Goal: Task Accomplishment & Management: Use online tool/utility

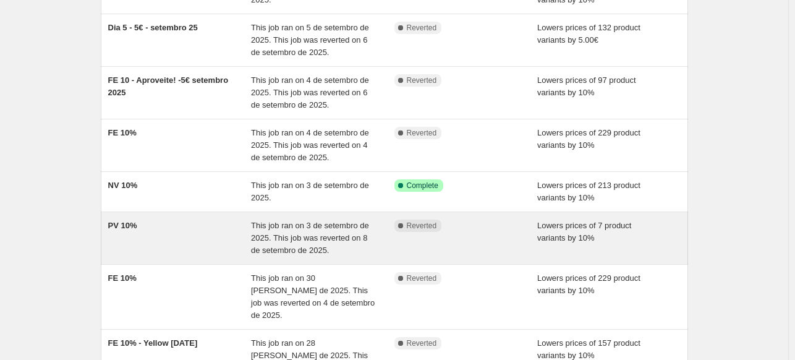
scroll to position [186, 0]
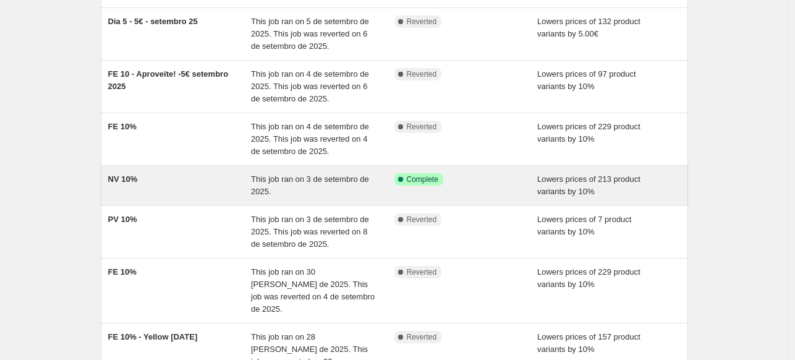
click at [201, 177] on div "NV 10%" at bounding box center [179, 185] width 143 height 25
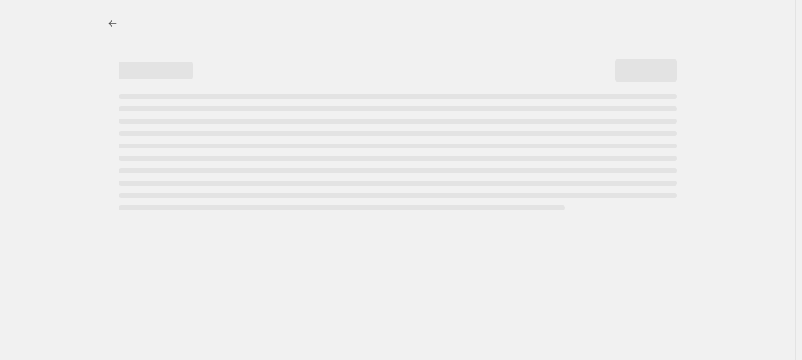
select select "percentage"
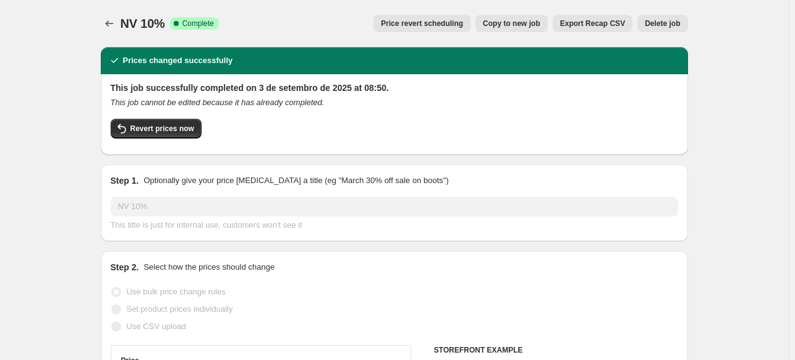
select select "collection"
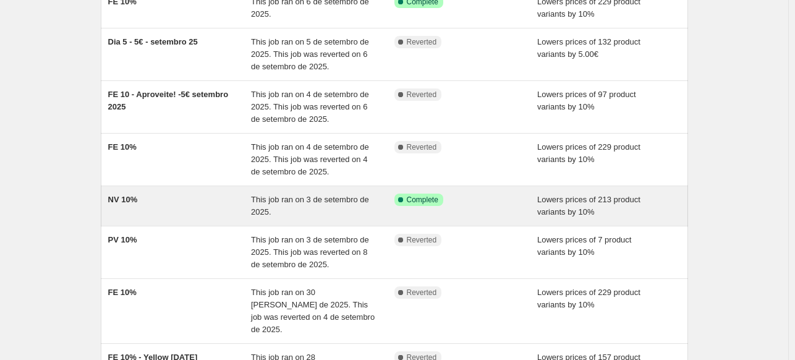
scroll to position [186, 0]
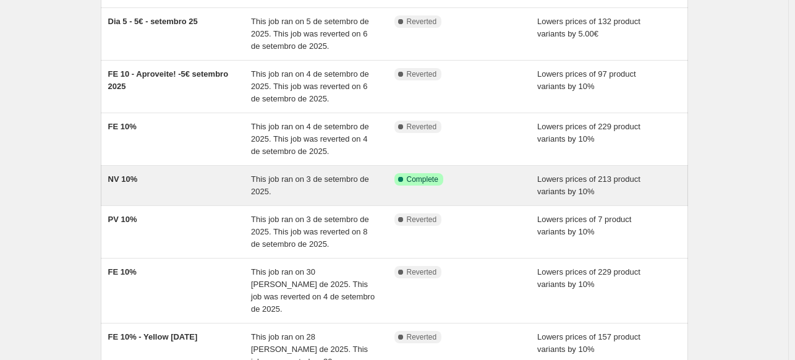
click at [173, 185] on div "NV 10%" at bounding box center [179, 185] width 143 height 25
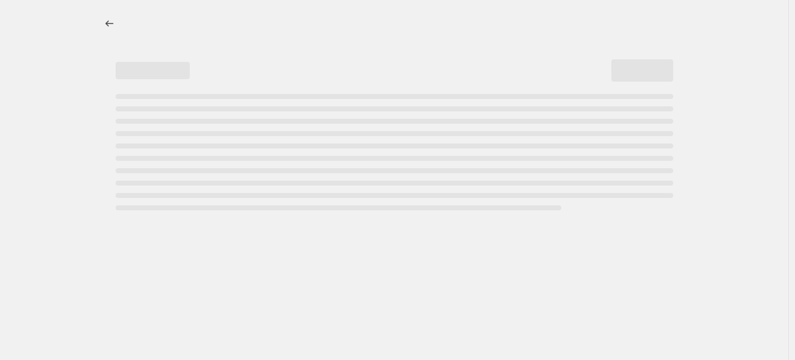
select select "percentage"
select select "collection"
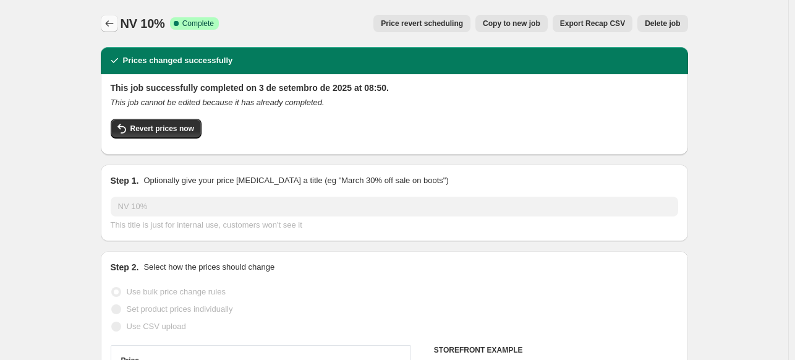
click at [111, 27] on icon "Price change jobs" at bounding box center [109, 23] width 12 height 12
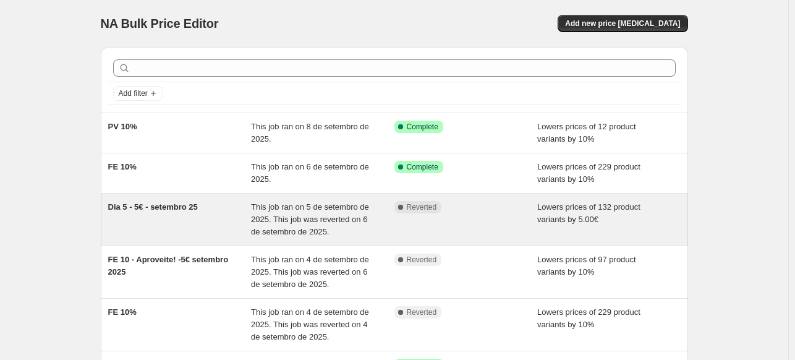
scroll to position [124, 0]
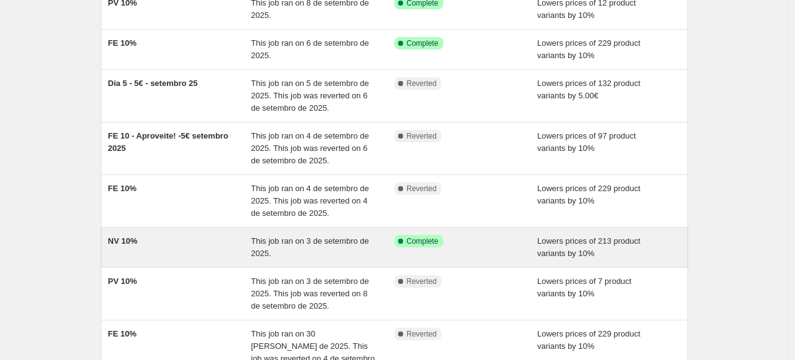
click at [202, 242] on div "NV 10%" at bounding box center [179, 247] width 143 height 25
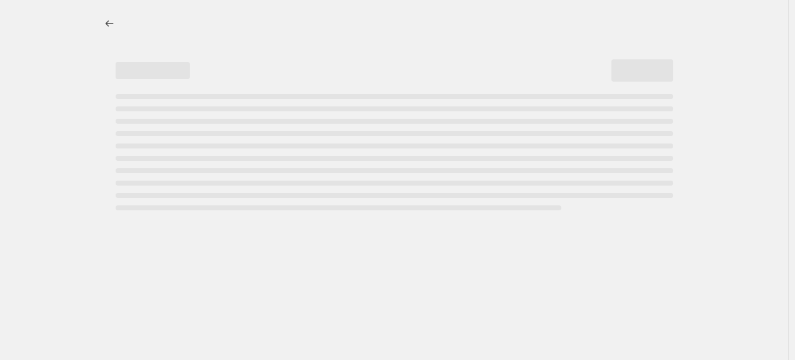
select select "percentage"
select select "collection"
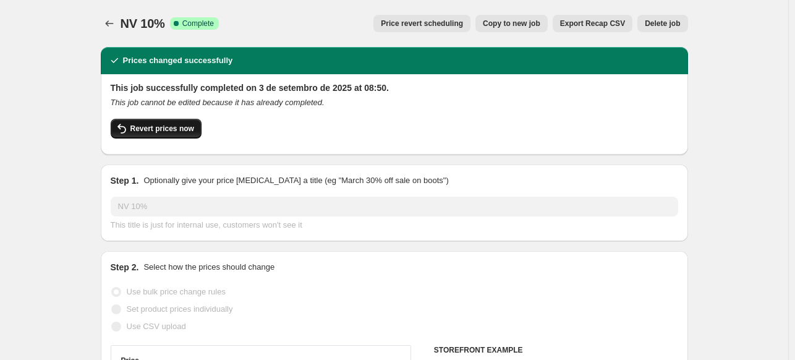
click at [176, 135] on button "Revert prices now" at bounding box center [156, 129] width 91 height 20
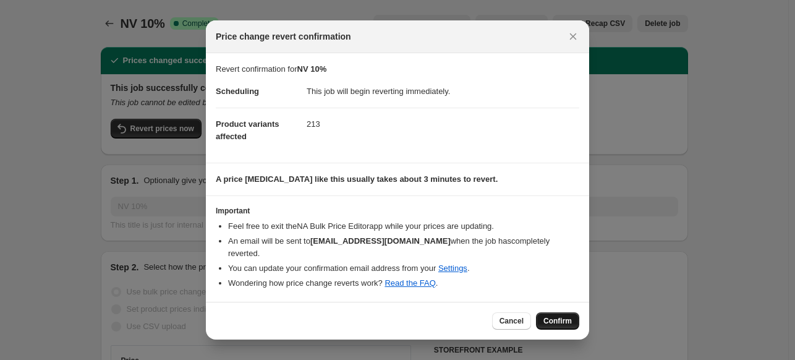
click at [557, 317] on span "Confirm" at bounding box center [558, 321] width 28 height 10
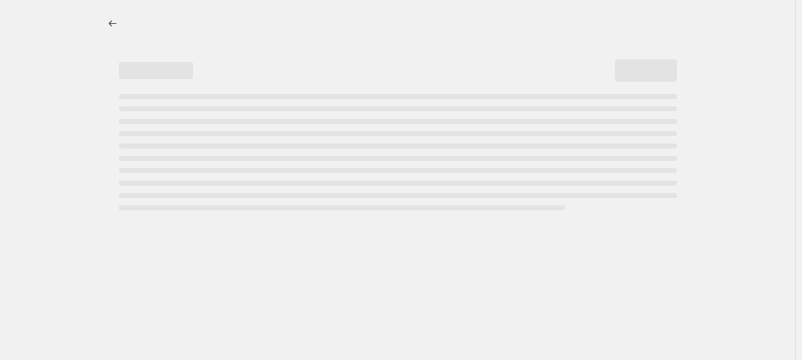
select select "percentage"
select select "collection"
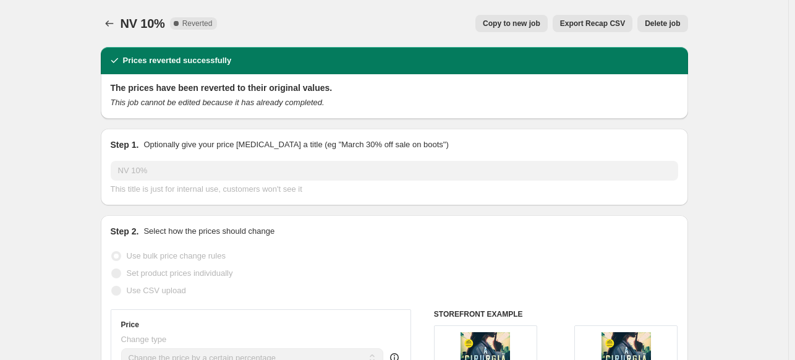
click at [534, 22] on span "Copy to new job" at bounding box center [512, 24] width 58 height 10
select select "percentage"
select select "collection"
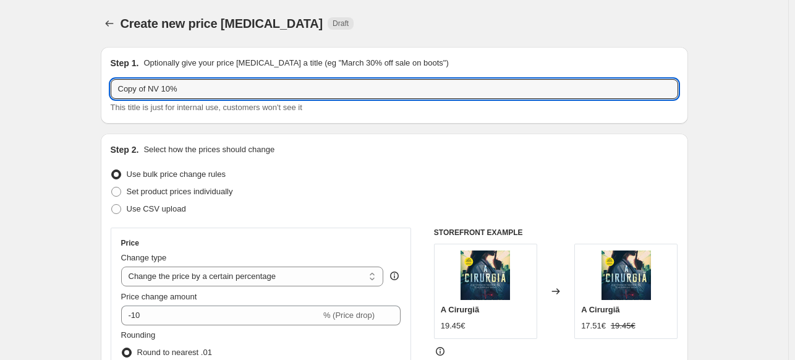
drag, startPoint x: 165, startPoint y: 87, endPoint x: 92, endPoint y: 85, distance: 73.0
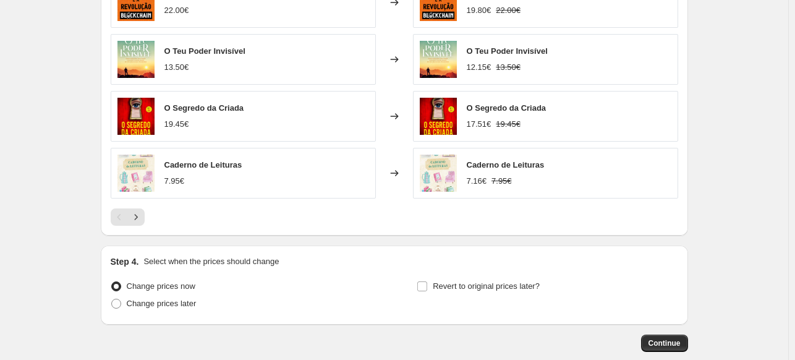
scroll to position [1014, 0]
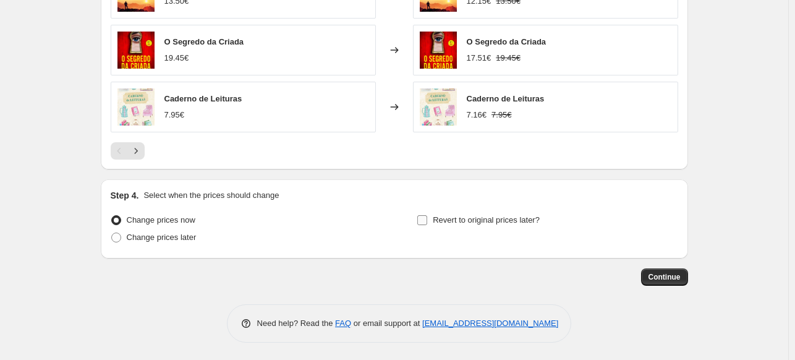
type input "NV 10%"
click at [427, 220] on input "Revert to original prices later?" at bounding box center [422, 220] width 10 height 10
checkbox input "true"
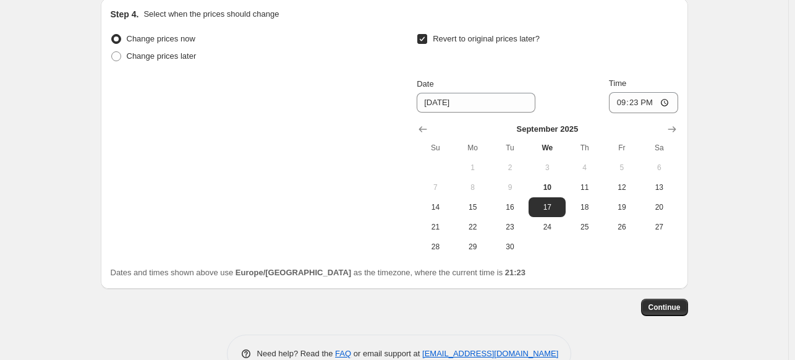
scroll to position [1200, 0]
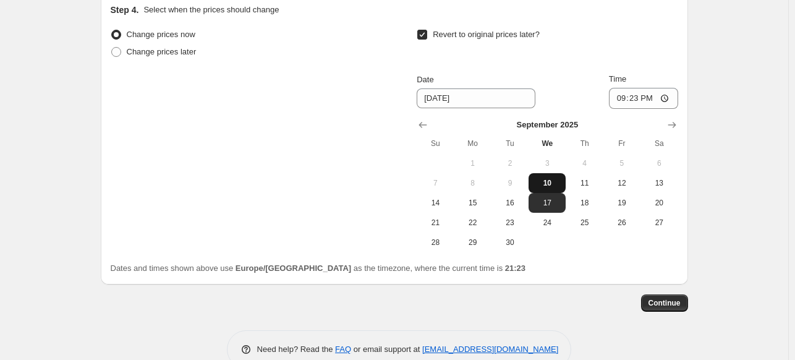
click at [549, 178] on span "10" at bounding box center [547, 183] width 27 height 10
type input "[DATE]"
click at [640, 96] on input "21:23" at bounding box center [643, 98] width 69 height 21
type input "23:55"
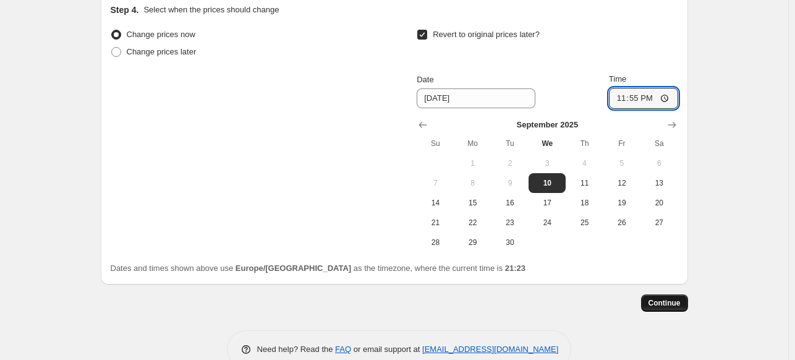
click at [668, 301] on span "Continue" at bounding box center [665, 303] width 32 height 10
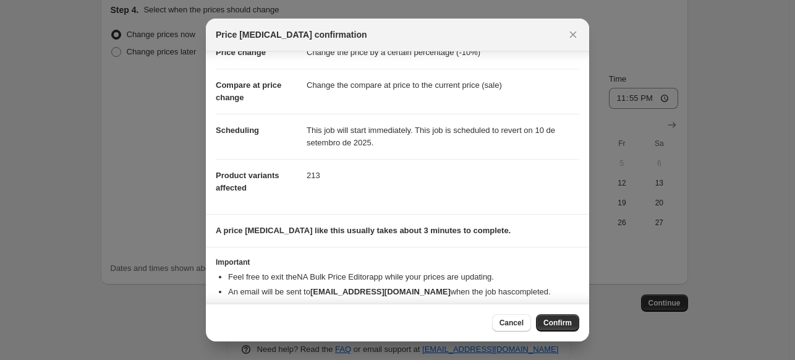
scroll to position [58, 0]
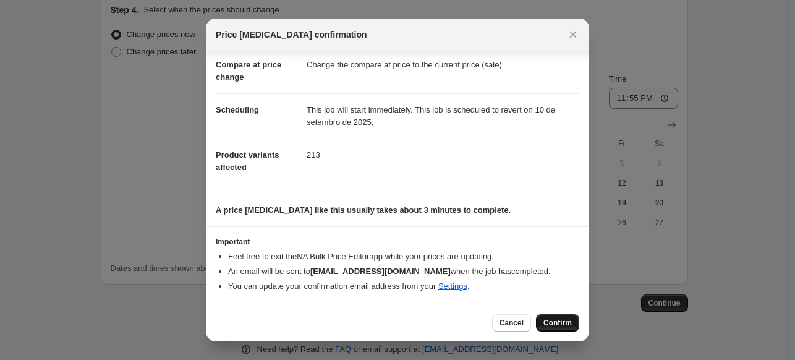
click at [563, 321] on span "Confirm" at bounding box center [558, 323] width 28 height 10
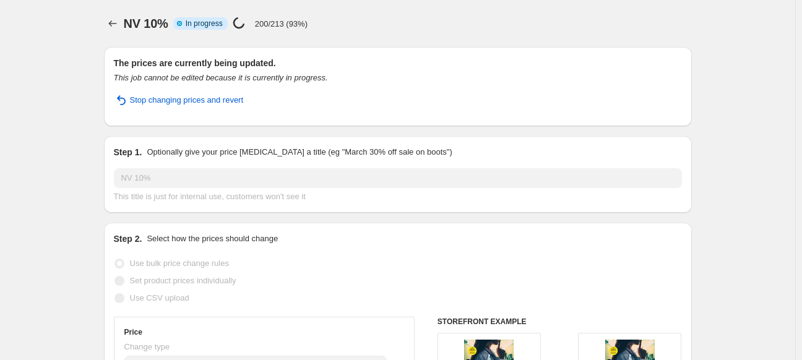
select select "percentage"
select select "collection"
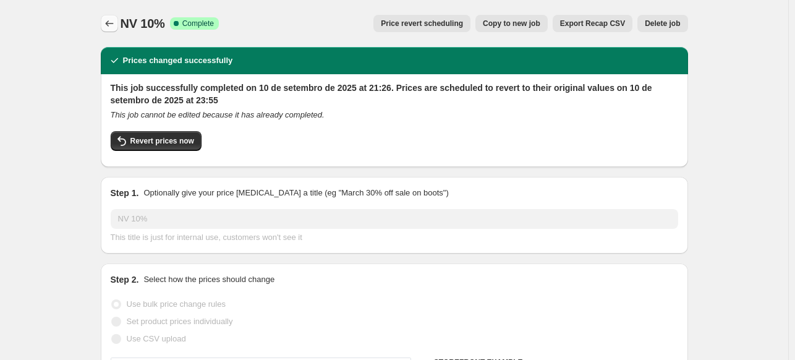
click at [115, 24] on icon "Price change jobs" at bounding box center [109, 23] width 12 height 12
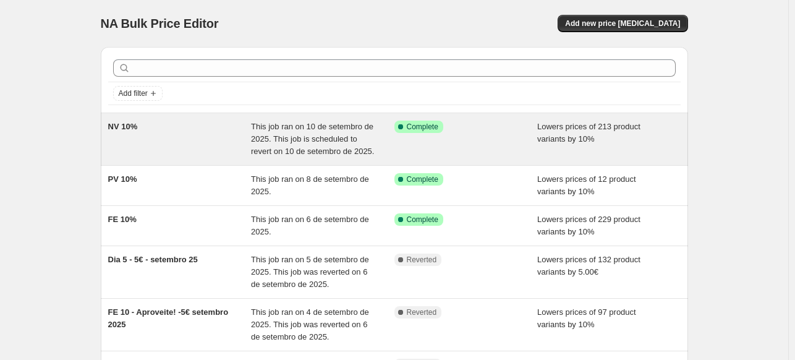
click at [201, 128] on div "NV 10%" at bounding box center [179, 139] width 143 height 37
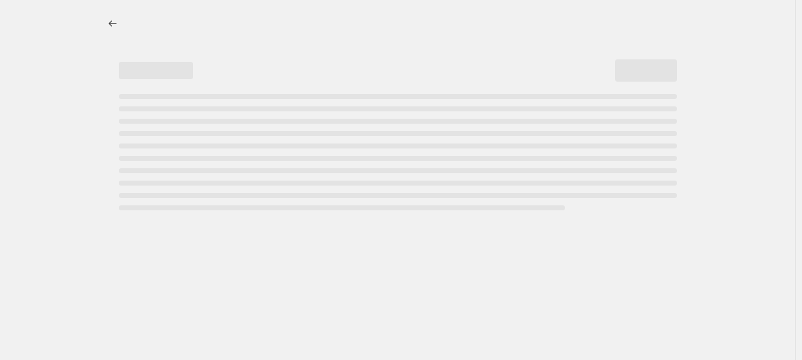
select select "percentage"
select select "collection"
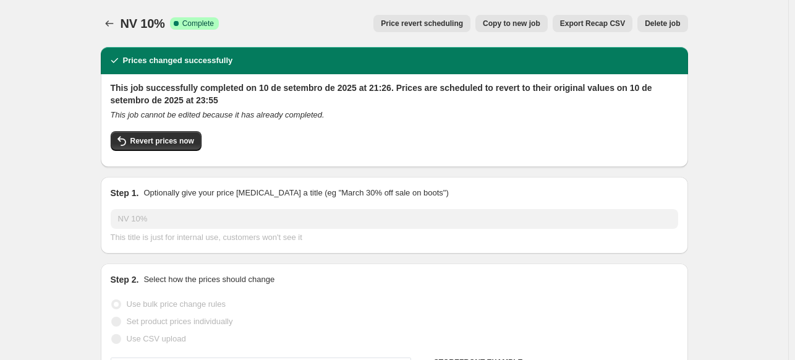
click at [498, 24] on span "Copy to new job" at bounding box center [512, 24] width 58 height 10
select select "percentage"
select select "collection"
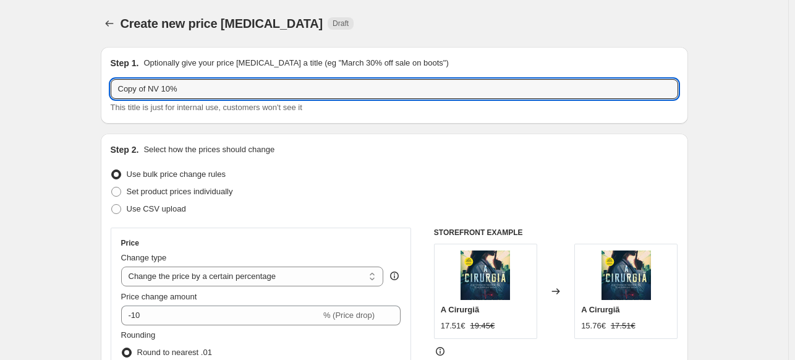
drag, startPoint x: 151, startPoint y: 88, endPoint x: 97, endPoint y: 90, distance: 53.8
click at [135, 90] on input "NV 10%" at bounding box center [395, 89] width 568 height 20
click at [140, 88] on input "NV 10%" at bounding box center [395, 89] width 568 height 20
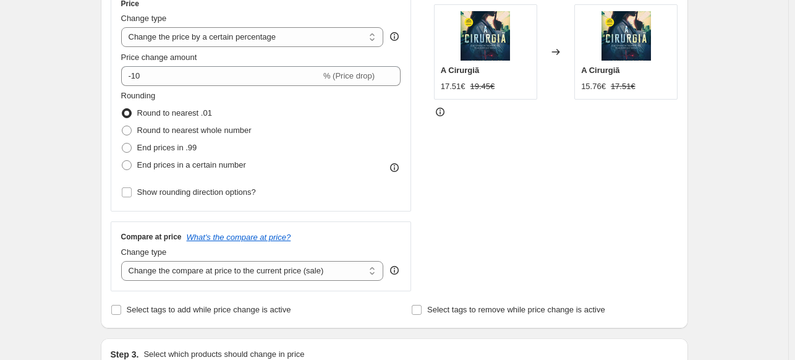
scroll to position [309, 0]
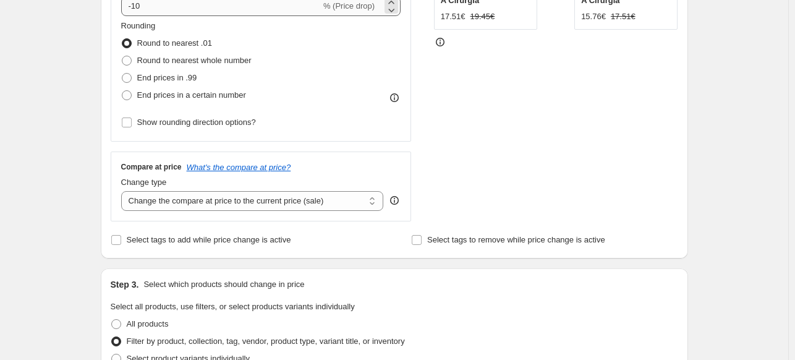
type input "NV 20%"
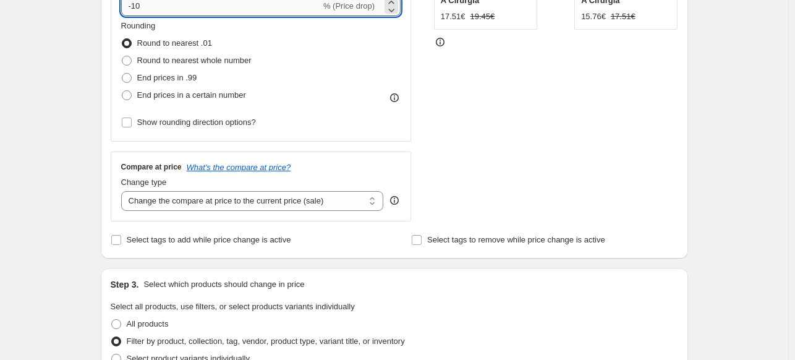
click at [139, 9] on input "-10" at bounding box center [221, 6] width 200 height 20
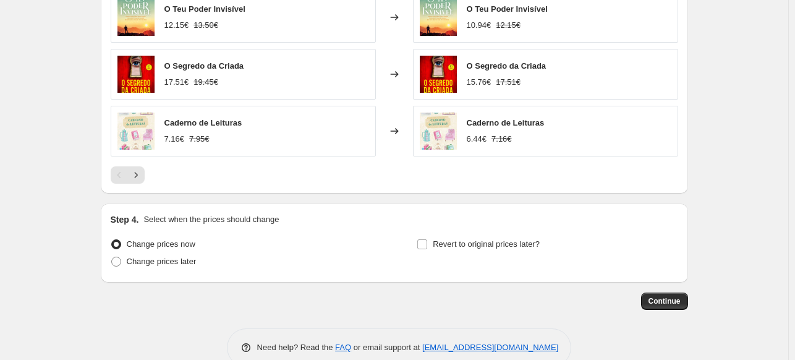
scroll to position [1014, 0]
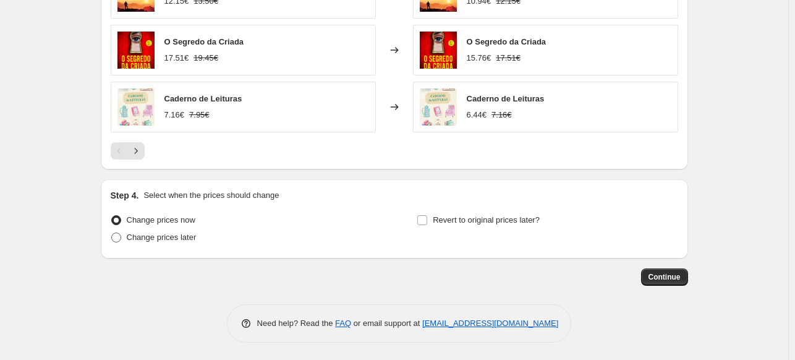
type input "-20"
click at [119, 235] on span at bounding box center [116, 238] width 10 height 10
click at [112, 233] on input "Change prices later" at bounding box center [111, 233] width 1 height 1
radio input "true"
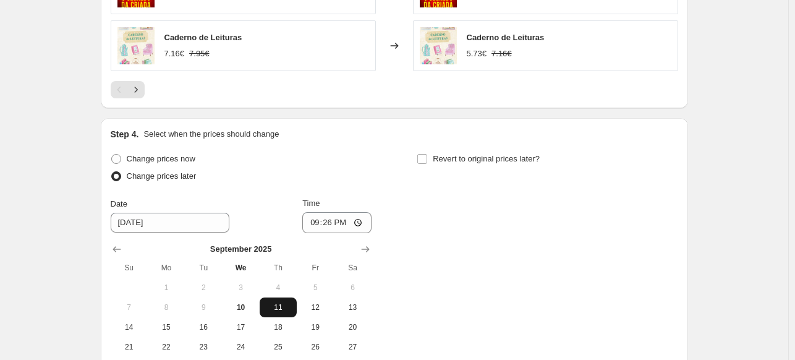
scroll to position [1138, 0]
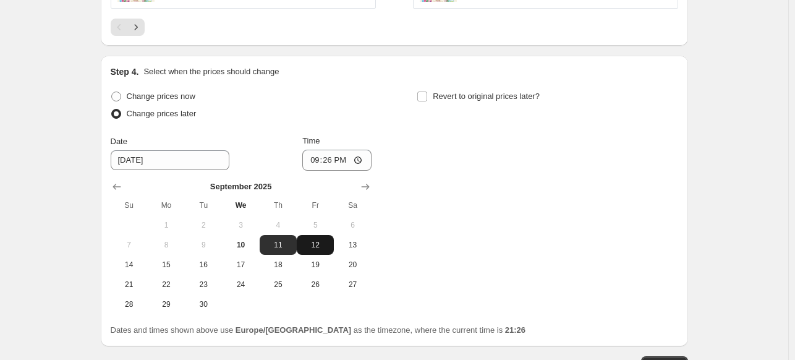
click at [314, 246] on span "12" at bounding box center [315, 245] width 27 height 10
click at [284, 241] on span "11" at bounding box center [278, 245] width 27 height 10
type input "[DATE]"
click at [329, 165] on input "21:26" at bounding box center [336, 160] width 69 height 21
type input "00:01"
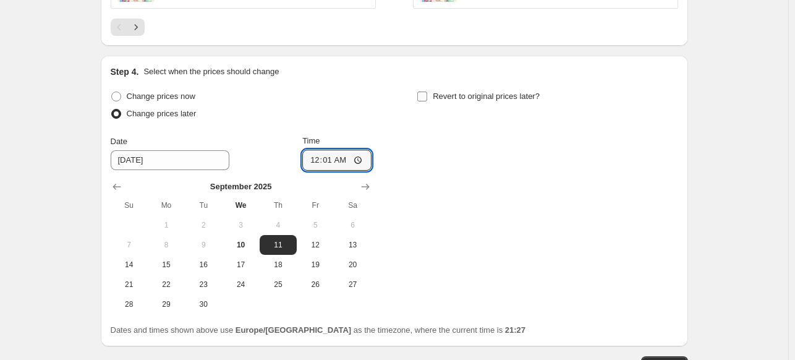
click at [423, 98] on input "Revert to original prices later?" at bounding box center [422, 97] width 10 height 10
checkbox input "true"
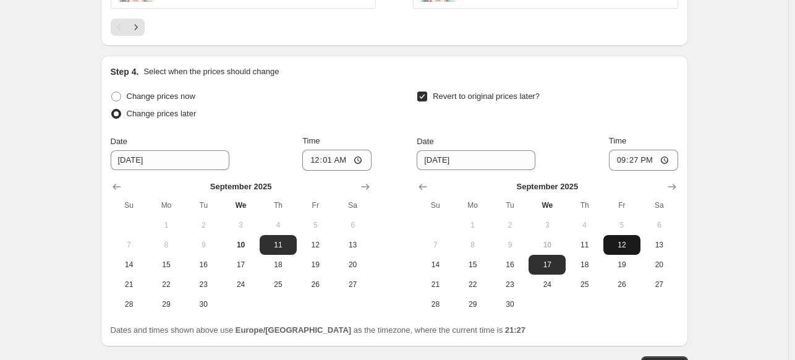
click at [623, 246] on span "12" at bounding box center [622, 245] width 27 height 10
type input "[DATE]"
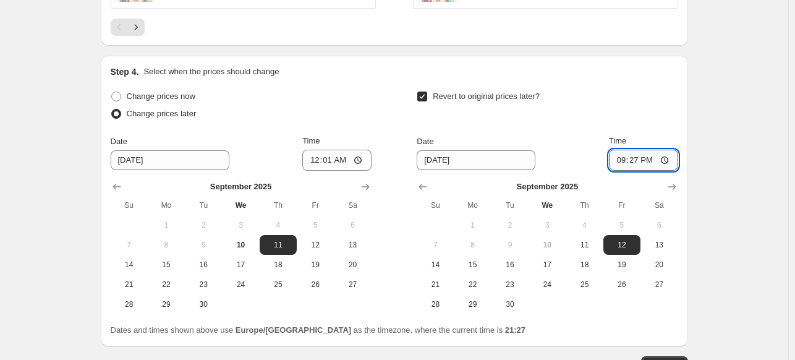
click at [641, 155] on input "21:27" at bounding box center [643, 160] width 69 height 21
type input "00:01"
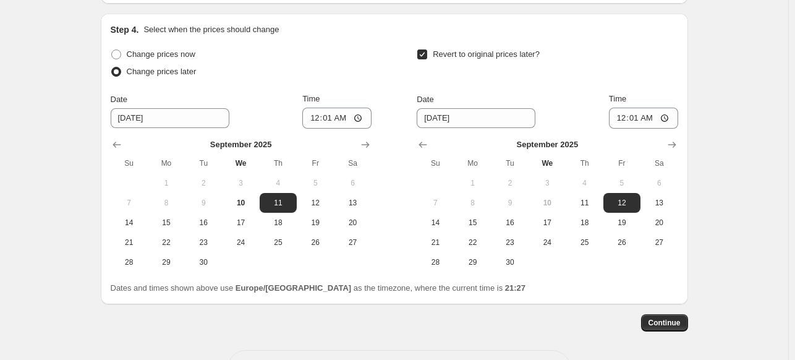
scroll to position [1200, 0]
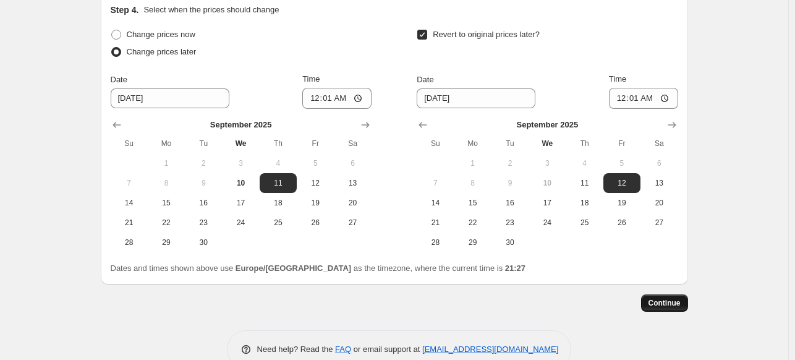
click at [668, 304] on span "Continue" at bounding box center [665, 303] width 32 height 10
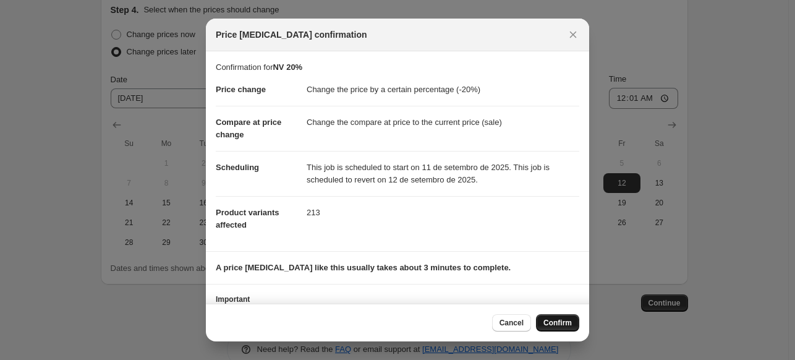
click at [557, 325] on span "Confirm" at bounding box center [558, 323] width 28 height 10
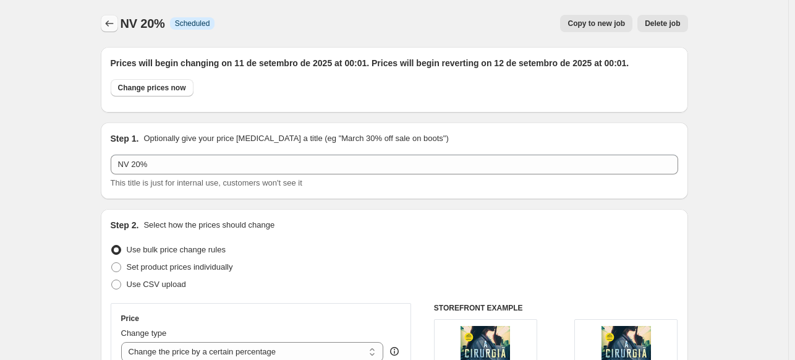
click at [111, 24] on icon "Price change jobs" at bounding box center [109, 23] width 12 height 12
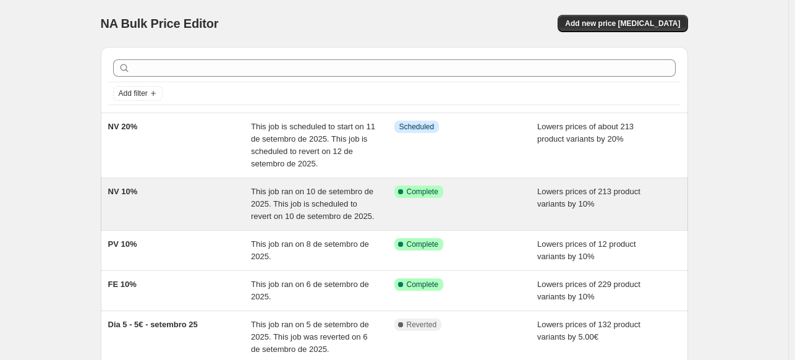
click at [190, 195] on div "NV 10%" at bounding box center [179, 204] width 143 height 37
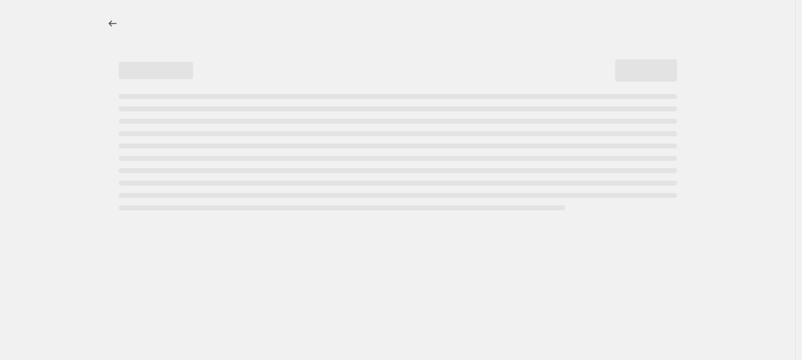
select select "percentage"
select select "collection"
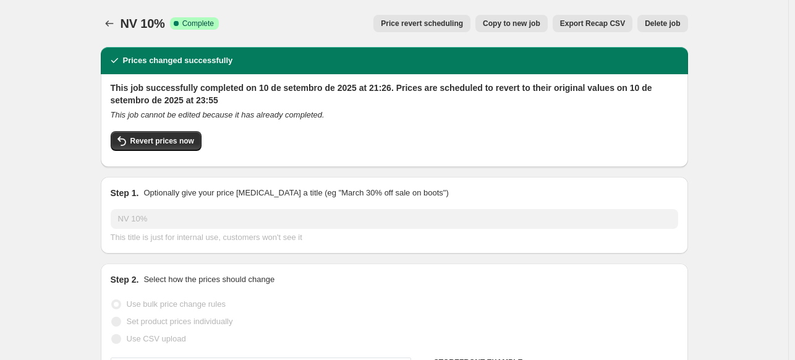
click at [537, 25] on span "Copy to new job" at bounding box center [512, 24] width 58 height 10
select select "percentage"
select select "collection"
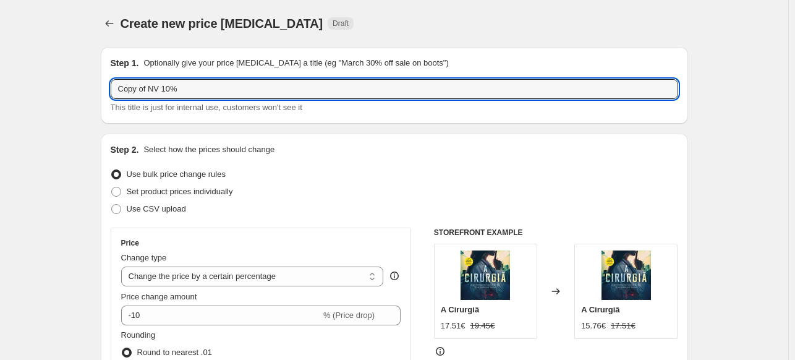
drag, startPoint x: 149, startPoint y: 88, endPoint x: 88, endPoint y: 82, distance: 61.5
click at [124, 88] on input "NV 10%" at bounding box center [395, 89] width 568 height 20
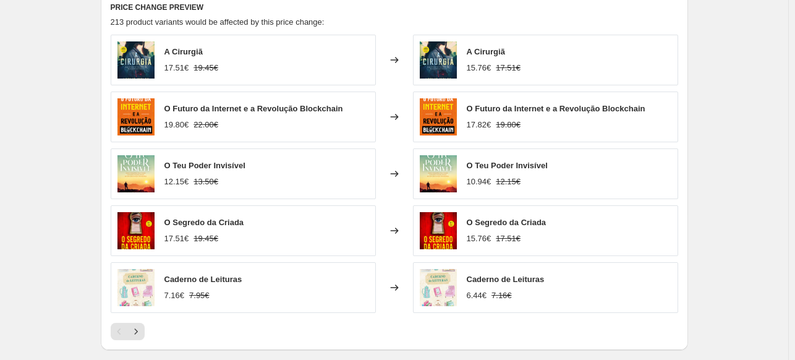
scroll to position [1014, 0]
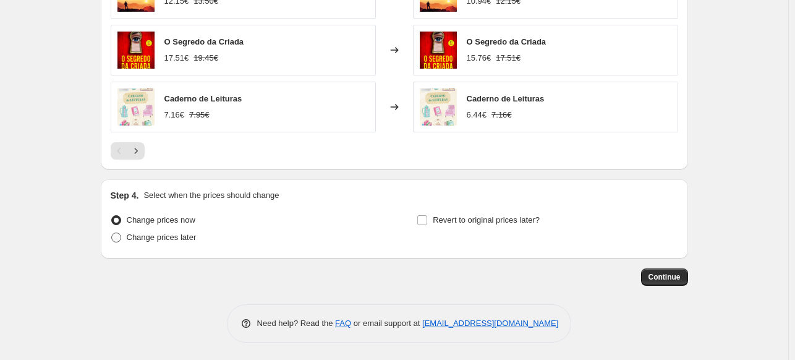
type input "NV 10%"
click at [118, 237] on span at bounding box center [116, 238] width 10 height 10
click at [112, 233] on input "Change prices later" at bounding box center [111, 233] width 1 height 1
radio input "true"
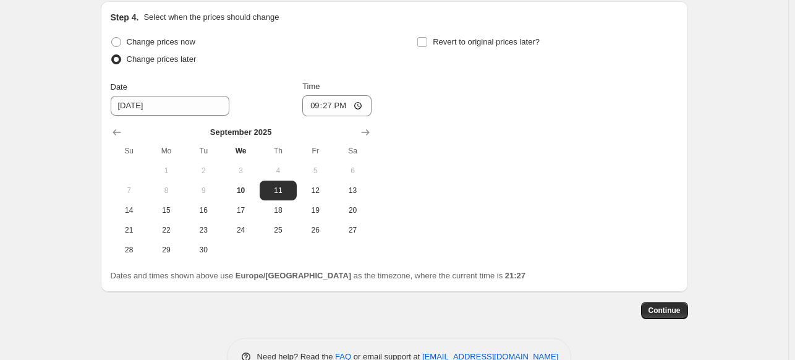
scroll to position [1225, 0]
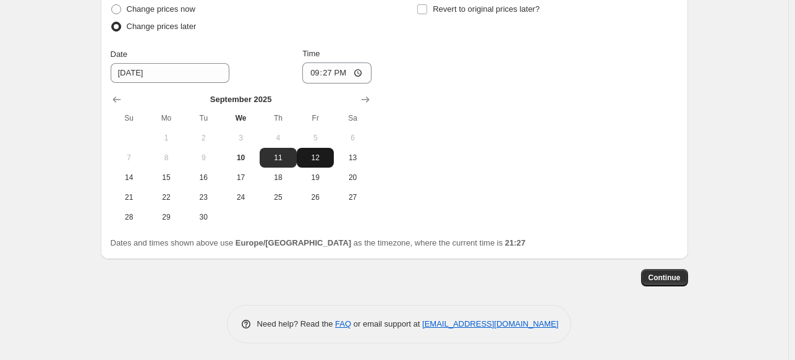
click at [322, 163] on button "12" at bounding box center [315, 158] width 37 height 20
type input "[DATE]"
click at [332, 74] on input "21:27" at bounding box center [336, 72] width 69 height 21
type input "00:06"
click at [675, 278] on span "Continue" at bounding box center [665, 278] width 32 height 10
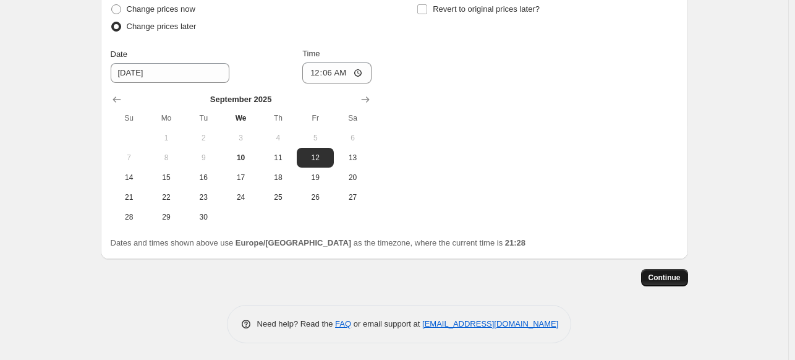
scroll to position [0, 0]
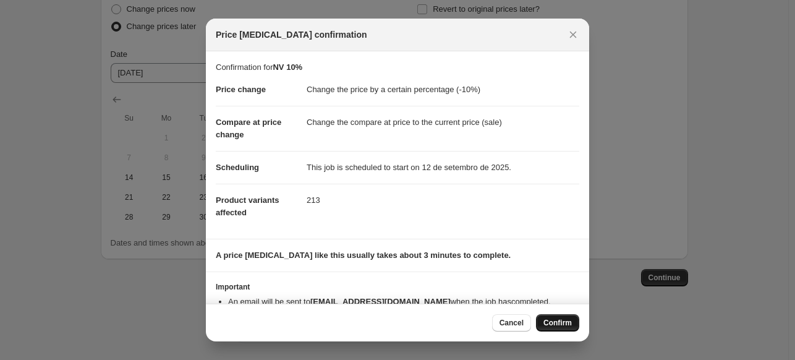
click at [567, 326] on span "Confirm" at bounding box center [558, 323] width 28 height 10
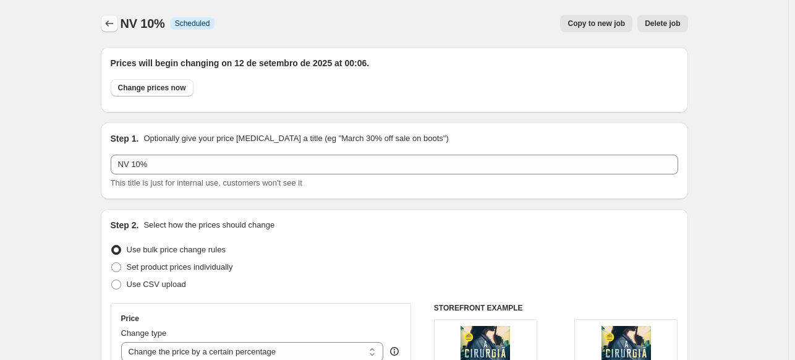
click at [111, 28] on icon "Price change jobs" at bounding box center [109, 23] width 12 height 12
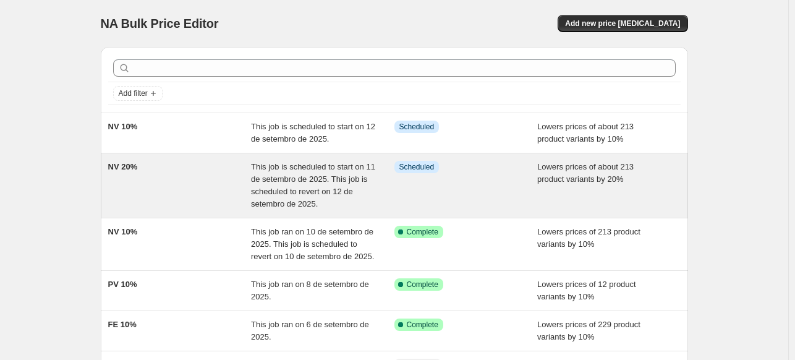
click at [173, 177] on div "NV 20%" at bounding box center [179, 185] width 143 height 49
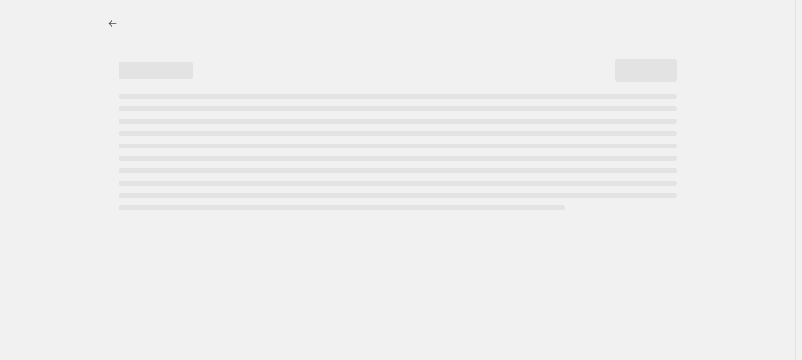
select select "percentage"
select select "collection"
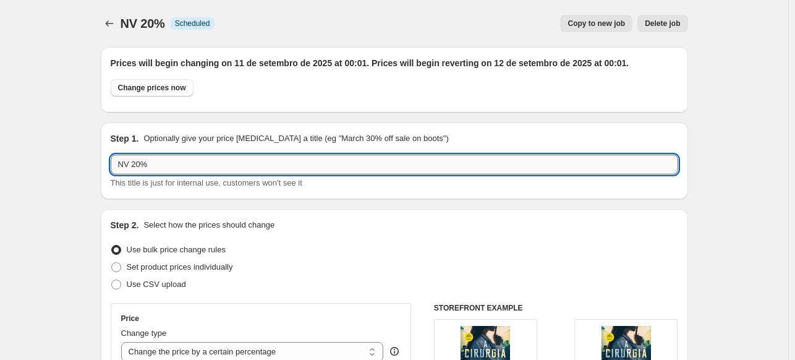
click at [133, 163] on input "NV 20%" at bounding box center [395, 165] width 568 height 20
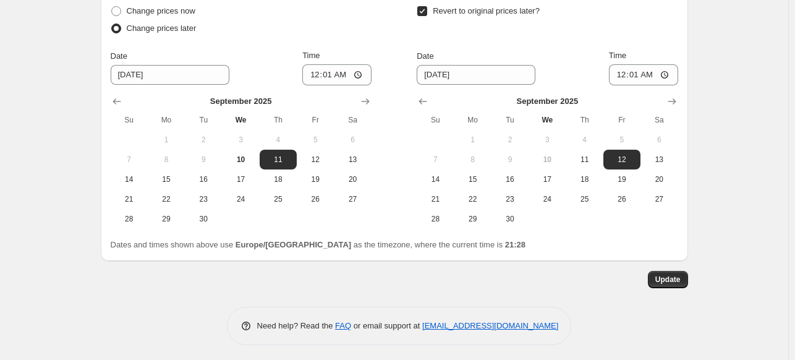
scroll to position [1301, 0]
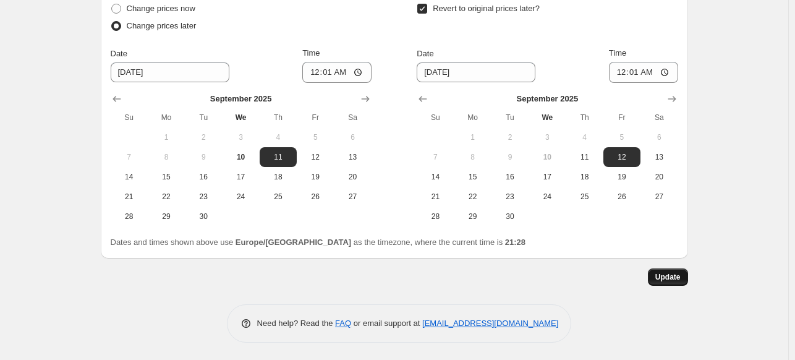
type input "NV TTD 20%"
click at [663, 274] on span "Update" at bounding box center [668, 277] width 25 height 10
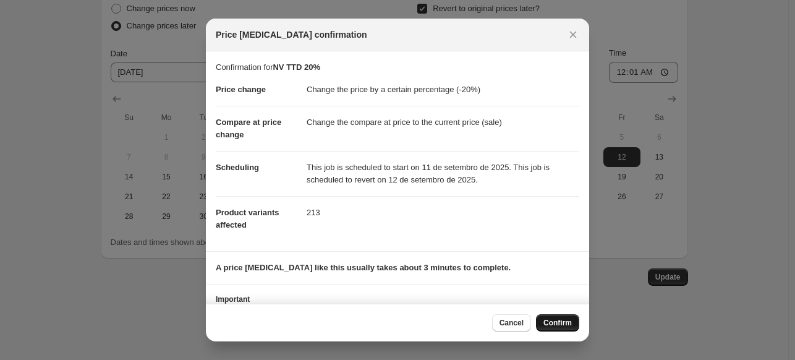
click at [549, 321] on span "Confirm" at bounding box center [558, 323] width 28 height 10
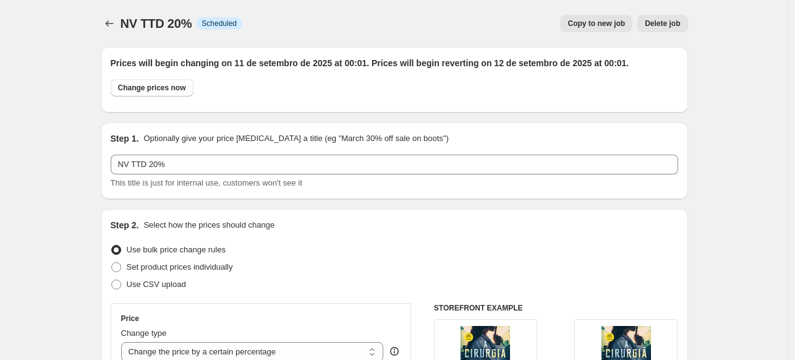
scroll to position [0, 0]
click at [111, 22] on icon "Price change jobs" at bounding box center [109, 23] width 12 height 12
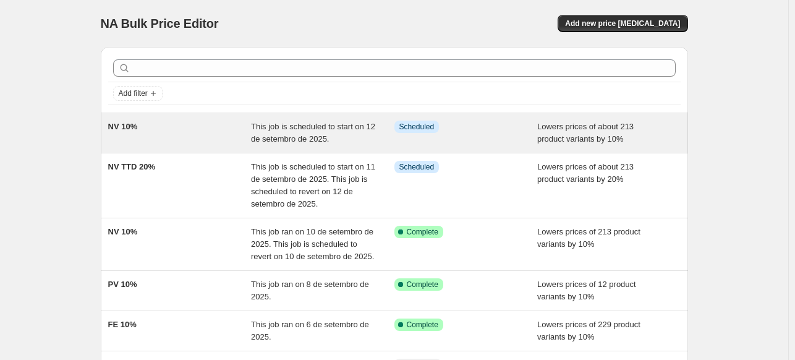
scroll to position [124, 0]
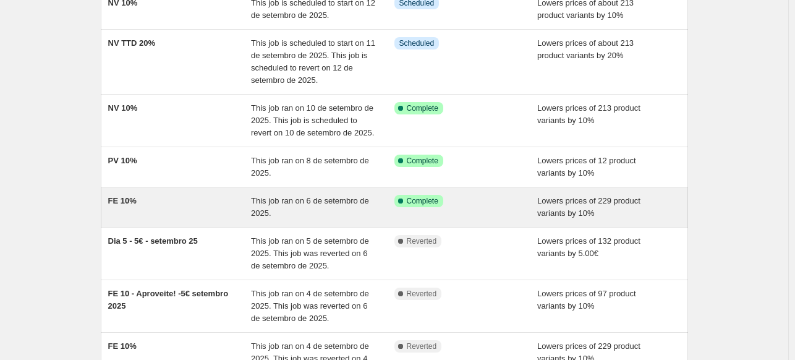
click at [187, 197] on div "FE 10%" at bounding box center [179, 207] width 143 height 25
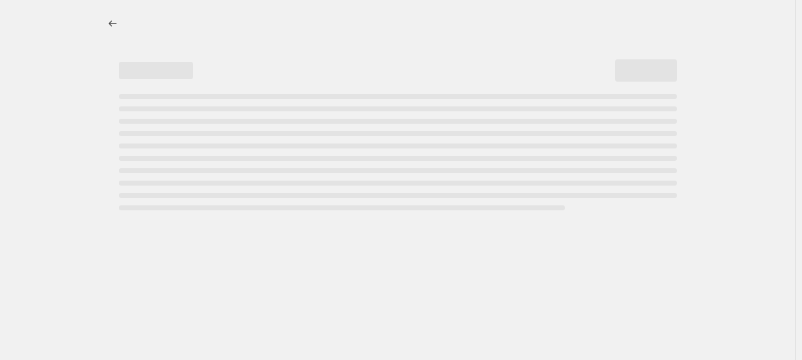
select select "percentage"
select select "collection"
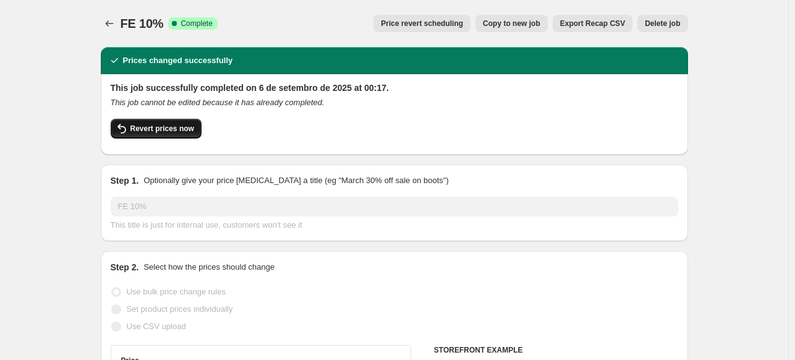
click at [181, 130] on span "Revert prices now" at bounding box center [162, 129] width 64 height 10
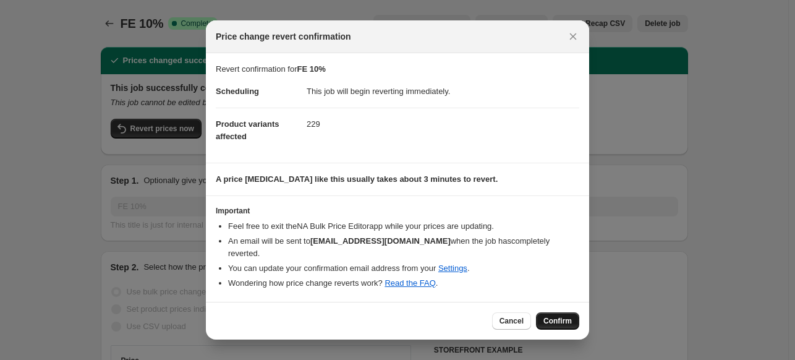
click at [564, 316] on span "Confirm" at bounding box center [558, 321] width 28 height 10
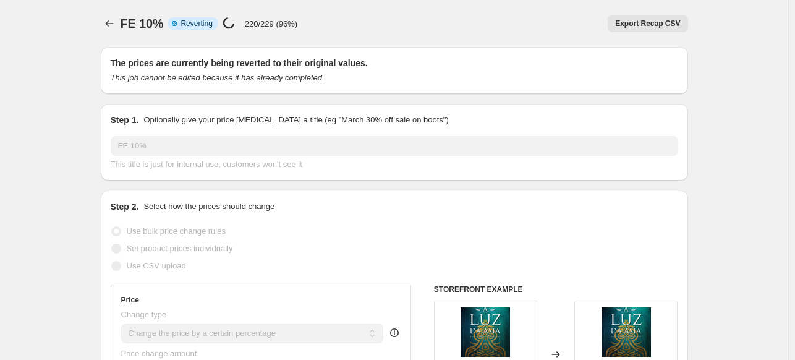
select select "percentage"
select select "collection"
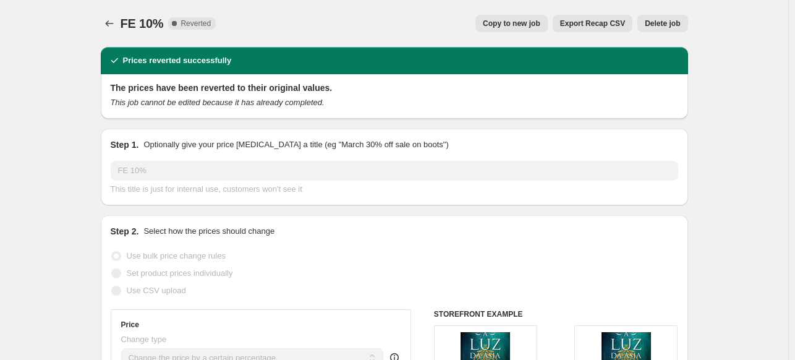
click at [531, 24] on span "Copy to new job" at bounding box center [512, 24] width 58 height 10
select select "percentage"
select select "collection"
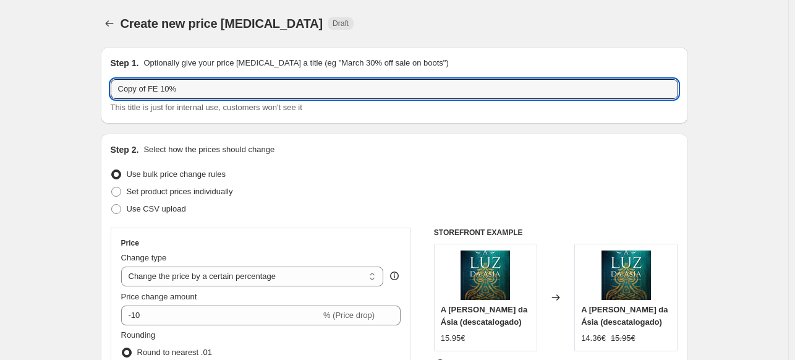
drag, startPoint x: 151, startPoint y: 93, endPoint x: 43, endPoint y: 91, distance: 108.2
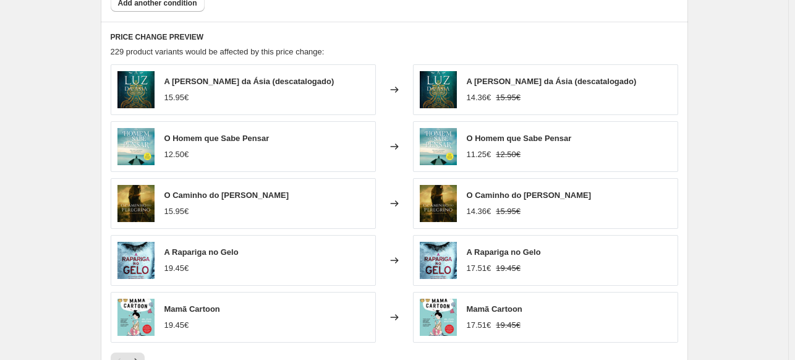
scroll to position [1014, 0]
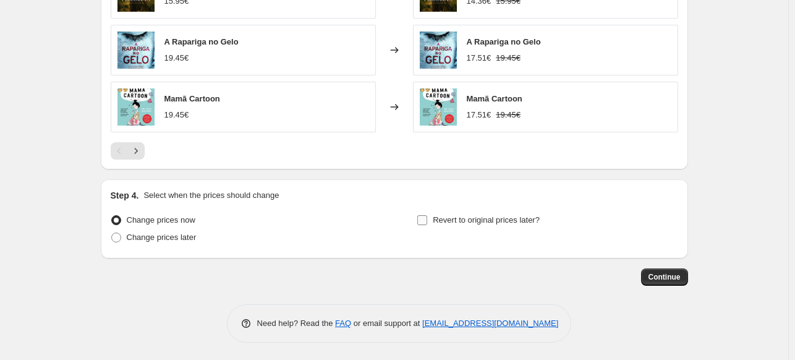
type input "FE 10%"
click at [427, 217] on input "Revert to original prices later?" at bounding box center [422, 220] width 10 height 10
checkbox input "true"
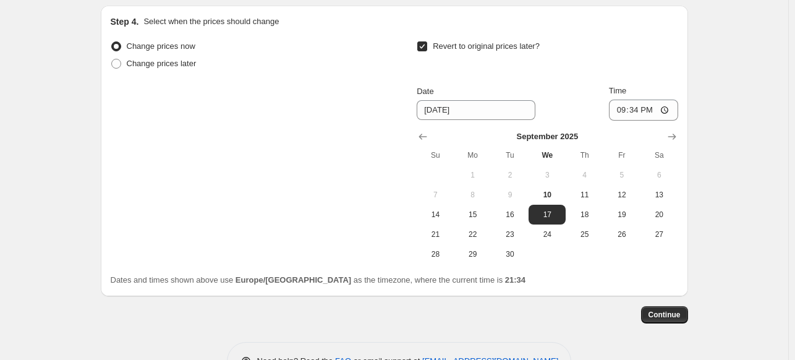
scroll to position [1200, 0]
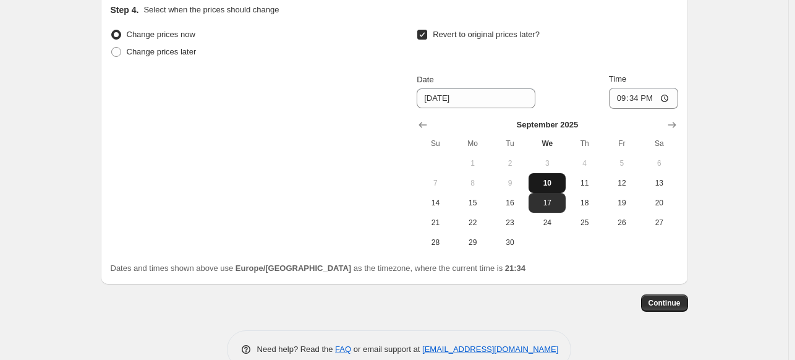
click at [554, 181] on span "10" at bounding box center [547, 183] width 27 height 10
type input "[DATE]"
click at [641, 96] on input "21:34" at bounding box center [643, 98] width 69 height 21
type input "23:45"
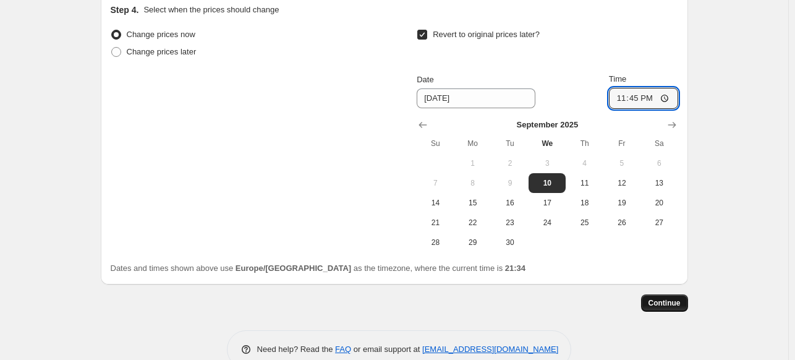
click at [679, 304] on span "Continue" at bounding box center [665, 303] width 32 height 10
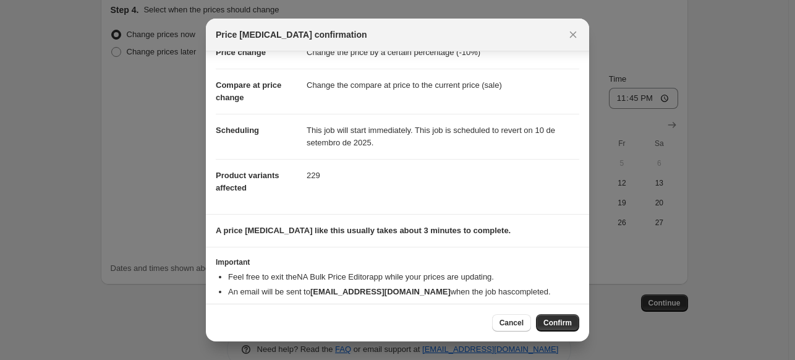
scroll to position [58, 0]
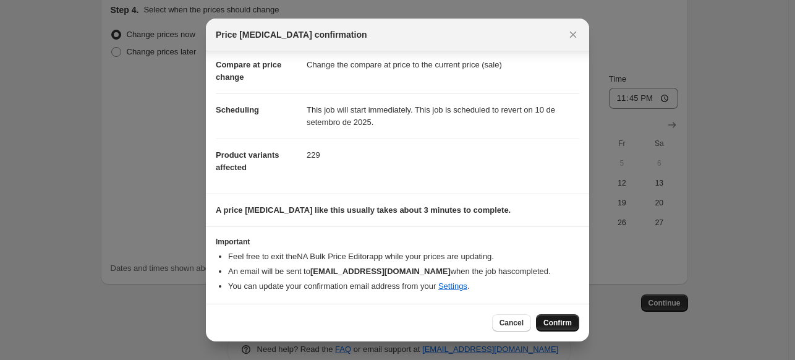
click at [554, 322] on span "Confirm" at bounding box center [558, 323] width 28 height 10
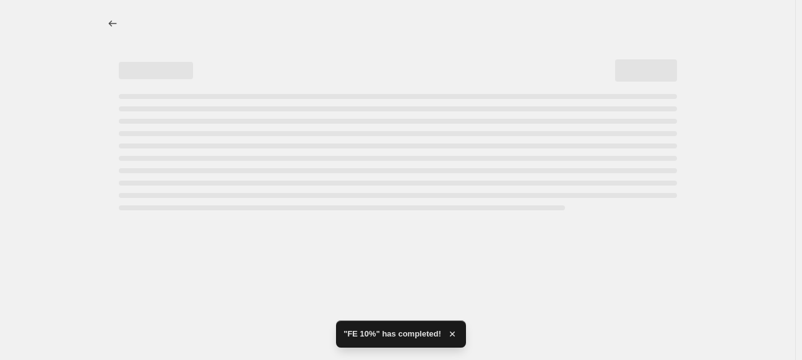
select select "percentage"
select select "collection"
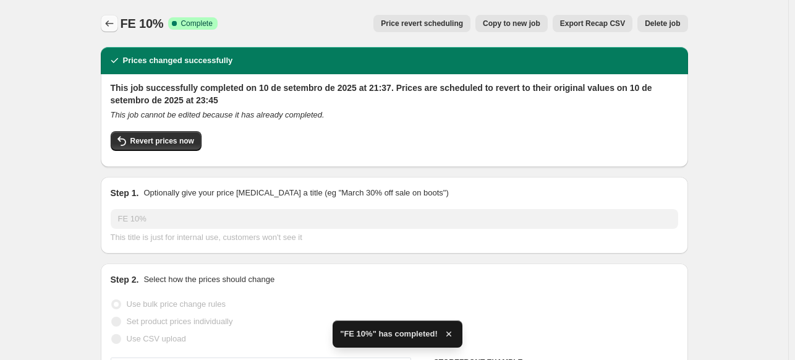
click at [109, 23] on icon "Price change jobs" at bounding box center [109, 23] width 12 height 12
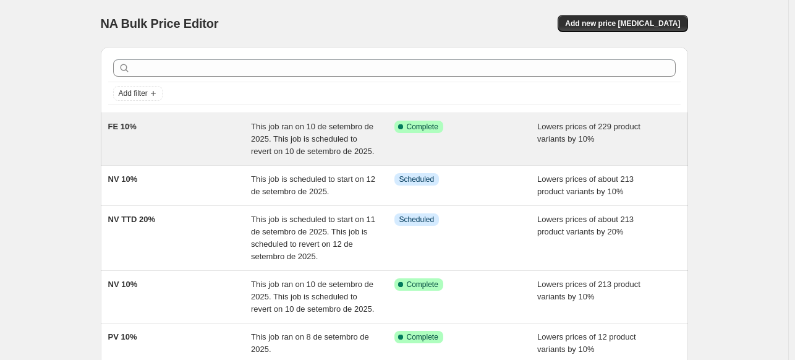
click at [210, 130] on div "FE 10%" at bounding box center [179, 139] width 143 height 37
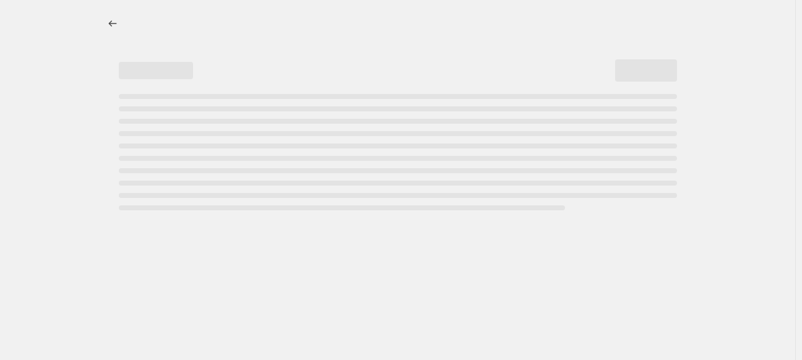
select select "percentage"
select select "collection"
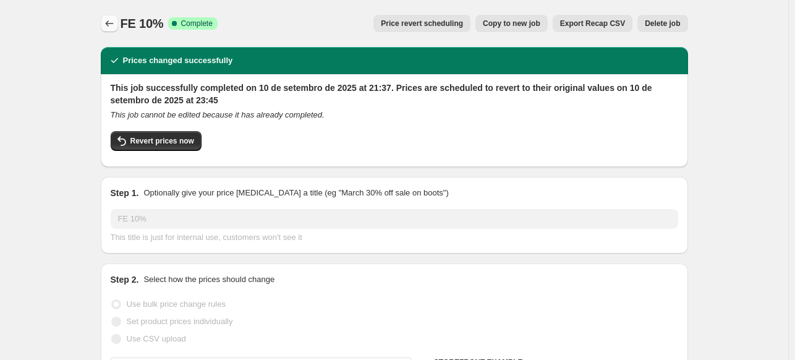
click at [116, 20] on icon "Price change jobs" at bounding box center [109, 23] width 12 height 12
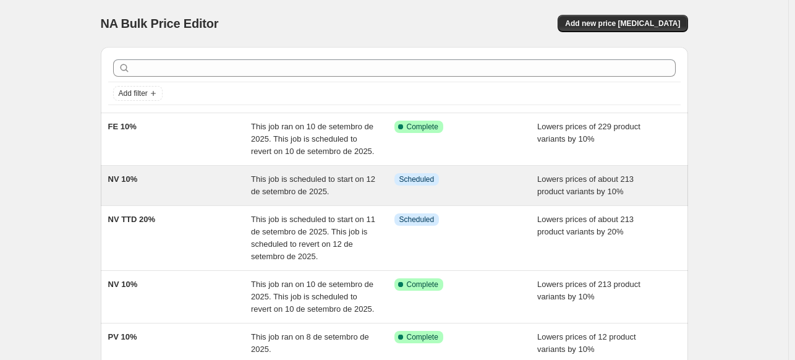
click at [188, 181] on div "NV 10%" at bounding box center [179, 185] width 143 height 25
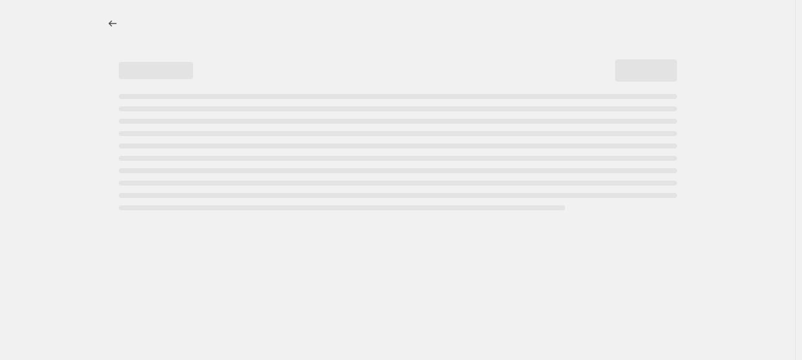
select select "percentage"
select select "collection"
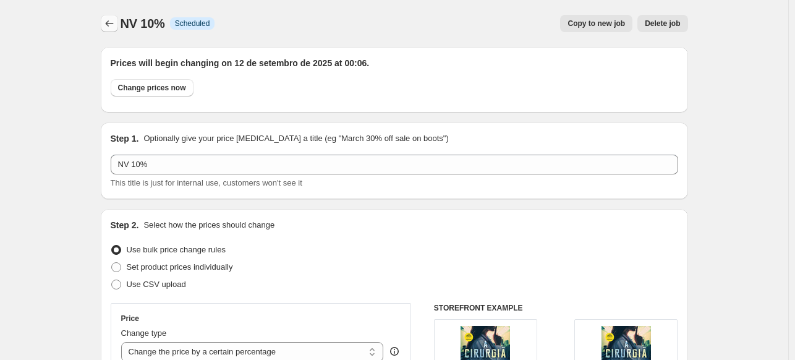
click at [111, 25] on icon "Price change jobs" at bounding box center [109, 23] width 12 height 12
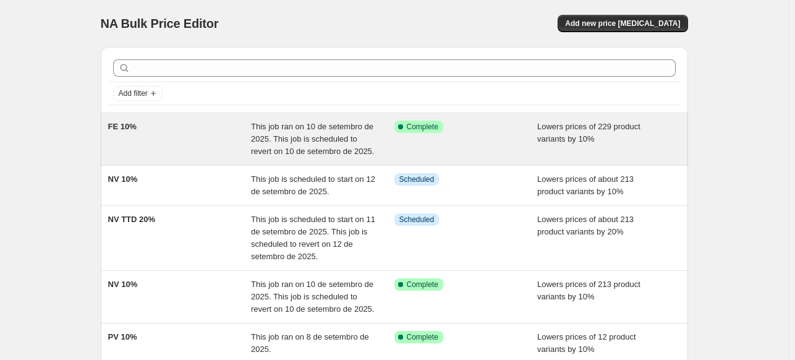
click at [189, 130] on div "FE 10%" at bounding box center [179, 139] width 143 height 37
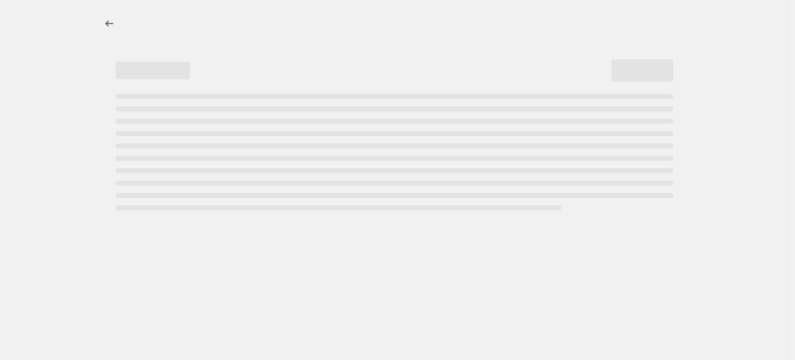
select select "percentage"
select select "collection"
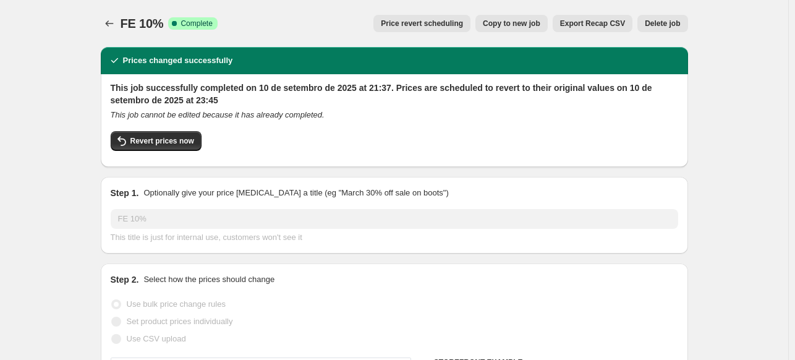
click at [514, 25] on span "Copy to new job" at bounding box center [512, 24] width 58 height 10
select select "percentage"
select select "collection"
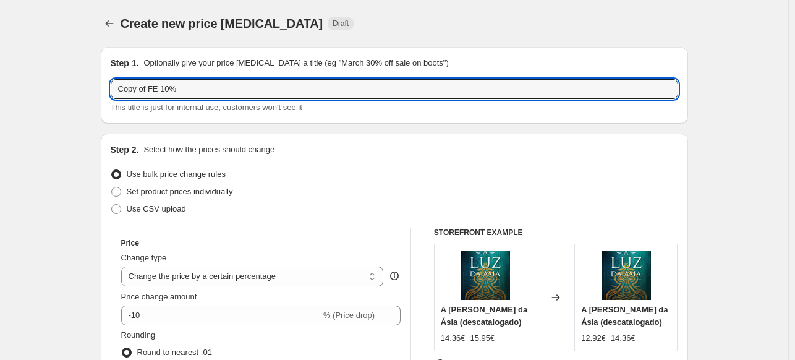
drag, startPoint x: 151, startPoint y: 88, endPoint x: 106, endPoint y: 93, distance: 44.7
click at [106, 93] on div "Step 1. Optionally give your price [MEDICAL_DATA] a title (eg "March 30% off sa…" at bounding box center [395, 85] width 588 height 77
click at [135, 86] on input "FE 10%" at bounding box center [395, 89] width 568 height 20
click at [129, 89] on input "FE 20%" at bounding box center [395, 89] width 568 height 20
click at [181, 87] on input "FE TTD Setembro 20%" at bounding box center [395, 89] width 568 height 20
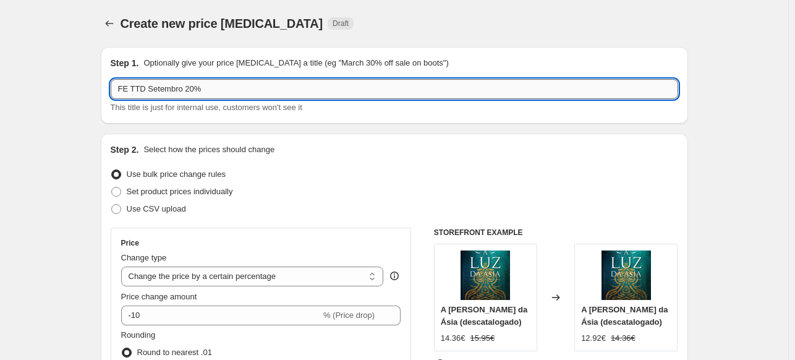
drag, startPoint x: 157, startPoint y: 88, endPoint x: 181, endPoint y: 93, distance: 23.9
click at [181, 93] on input "FE TTD Setembro 20%" at bounding box center [395, 89] width 568 height 20
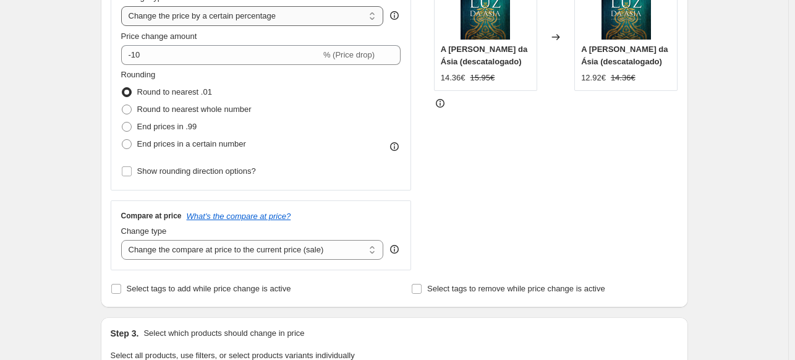
scroll to position [186, 0]
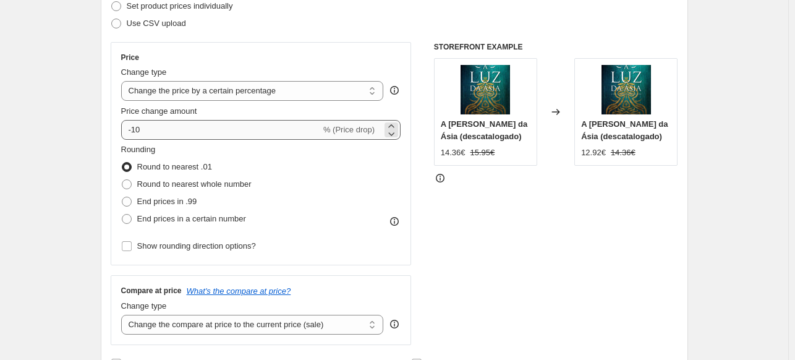
type input "FE TTD Set - 20%"
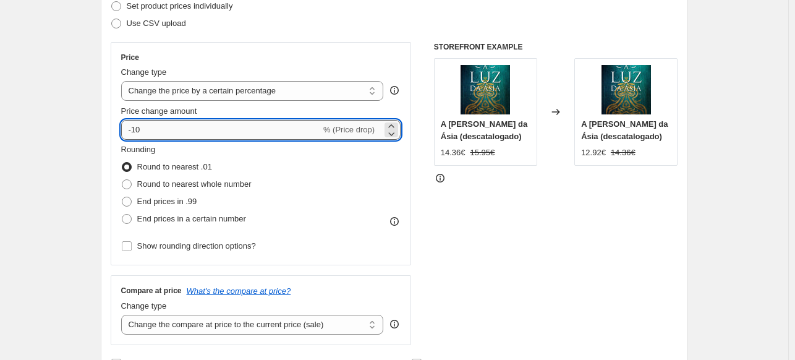
click at [138, 129] on input "-10" at bounding box center [221, 130] width 200 height 20
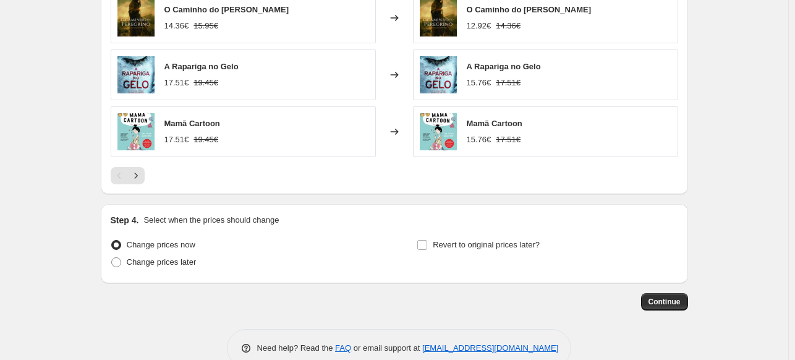
scroll to position [1014, 0]
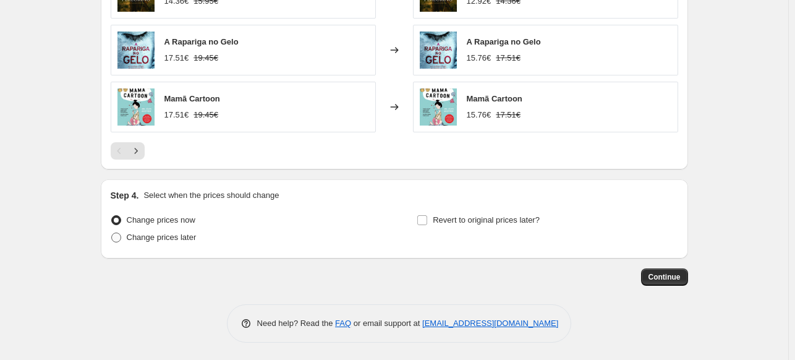
type input "-20"
click at [121, 237] on span at bounding box center [116, 238] width 10 height 10
click at [112, 233] on input "Change prices later" at bounding box center [111, 233] width 1 height 1
radio input "true"
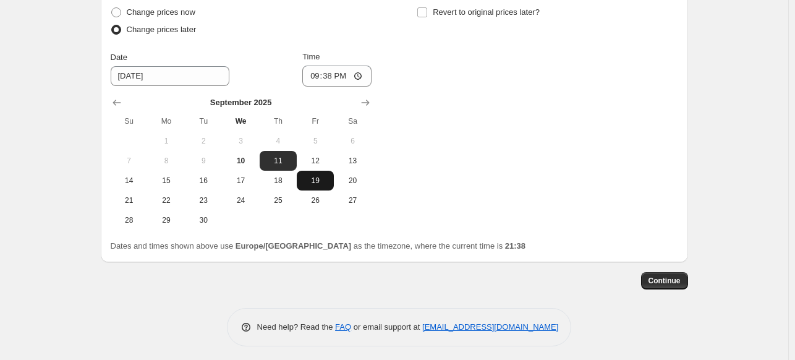
scroll to position [1225, 0]
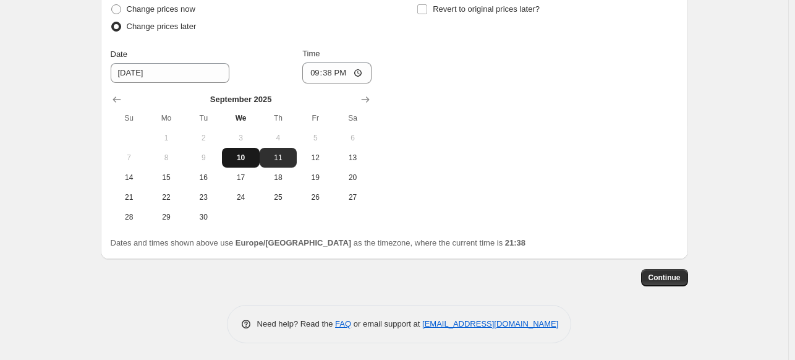
click at [254, 158] on span "10" at bounding box center [240, 158] width 27 height 10
type input "[DATE]"
click at [334, 75] on input "21:38" at bounding box center [336, 72] width 69 height 21
type input "23:50"
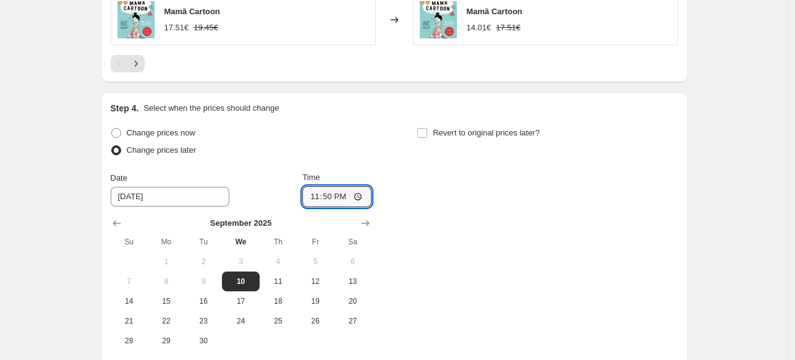
scroll to position [1163, 0]
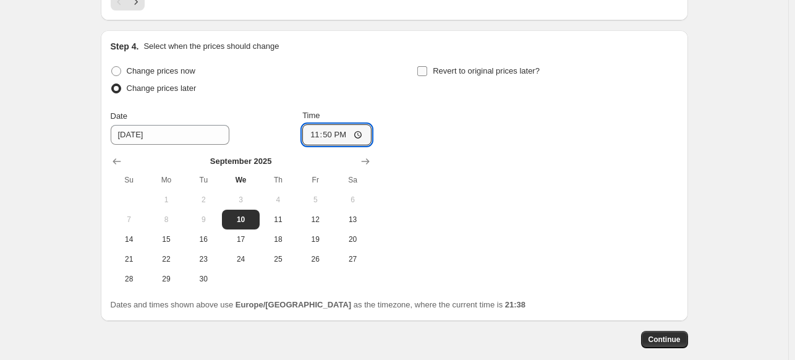
click at [427, 69] on input "Revert to original prices later?" at bounding box center [422, 71] width 10 height 10
checkbox input "true"
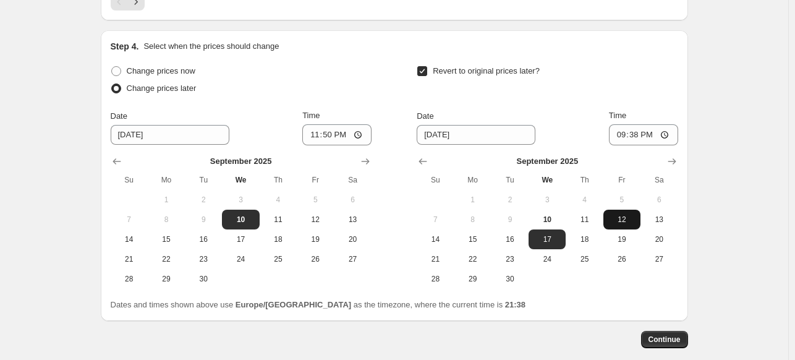
click at [622, 218] on span "12" at bounding box center [622, 220] width 27 height 10
type input "[DATE]"
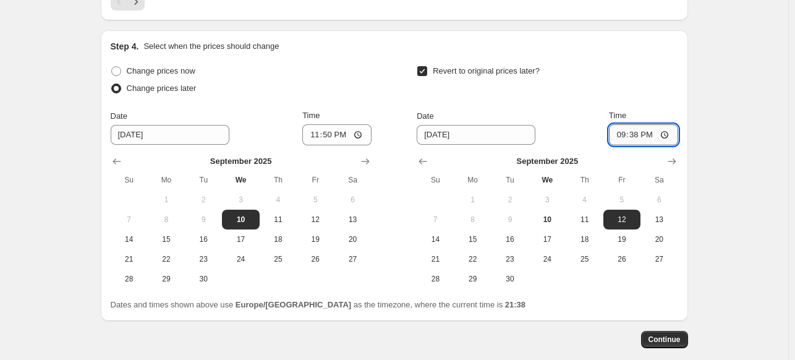
click at [637, 134] on input "21:38" at bounding box center [643, 134] width 69 height 21
type input "00:01"
click at [665, 341] on span "Continue" at bounding box center [665, 340] width 32 height 10
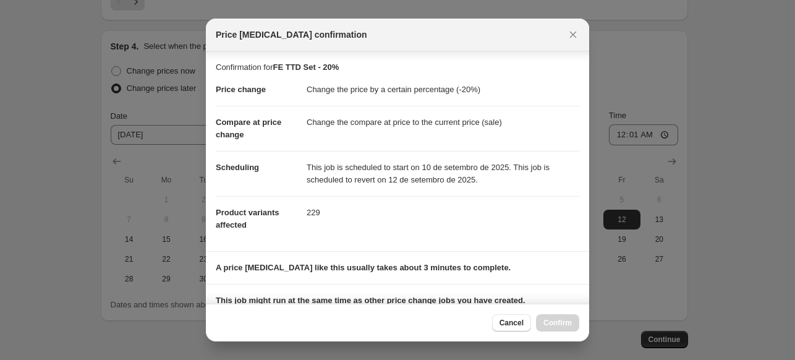
scroll to position [124, 0]
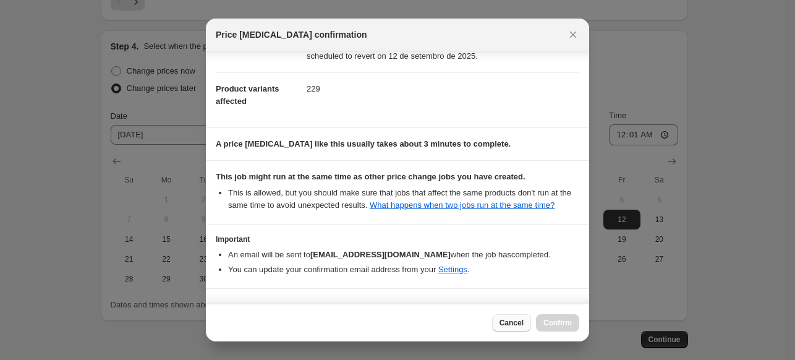
click at [522, 324] on span "Cancel" at bounding box center [512, 323] width 24 height 10
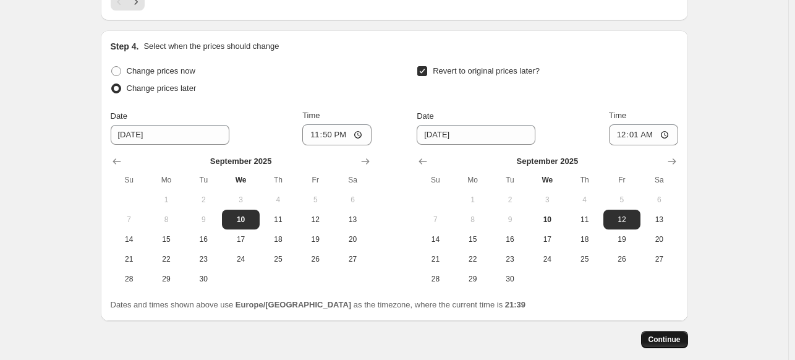
click at [664, 339] on span "Continue" at bounding box center [665, 340] width 32 height 10
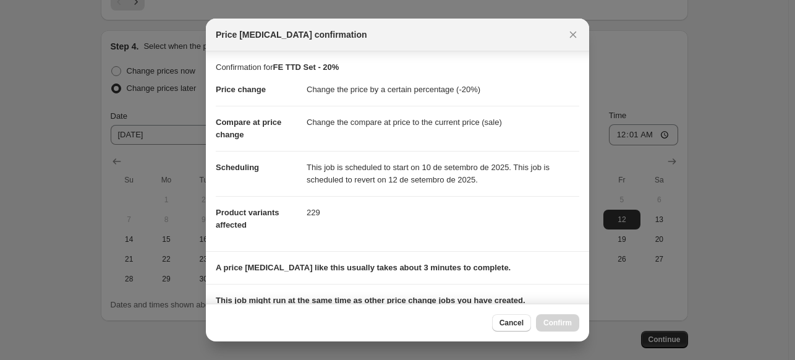
scroll to position [156, 0]
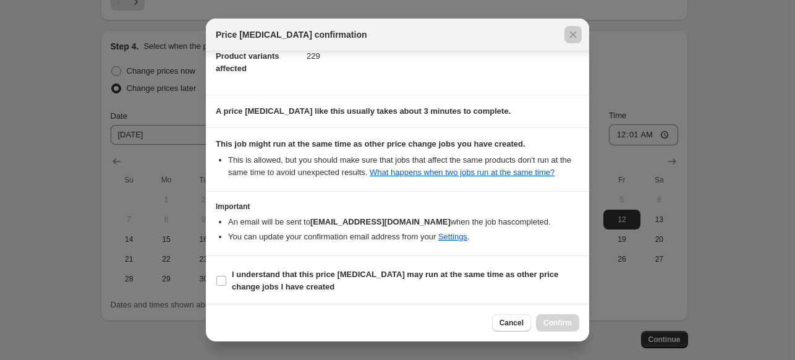
click at [720, 225] on div at bounding box center [397, 180] width 795 height 360
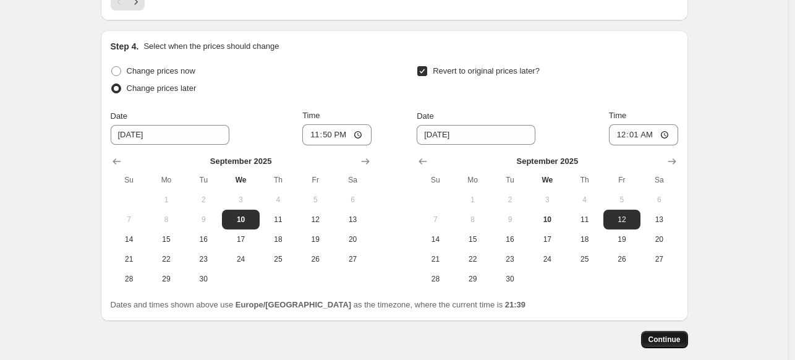
click at [667, 338] on span "Continue" at bounding box center [665, 340] width 32 height 10
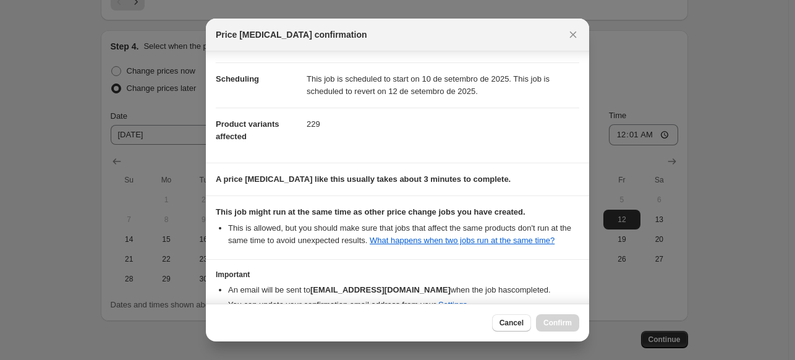
scroll to position [108, 0]
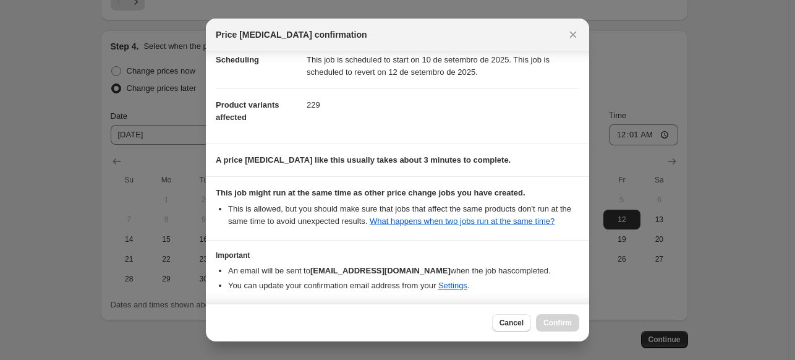
click at [725, 229] on div at bounding box center [397, 180] width 795 height 360
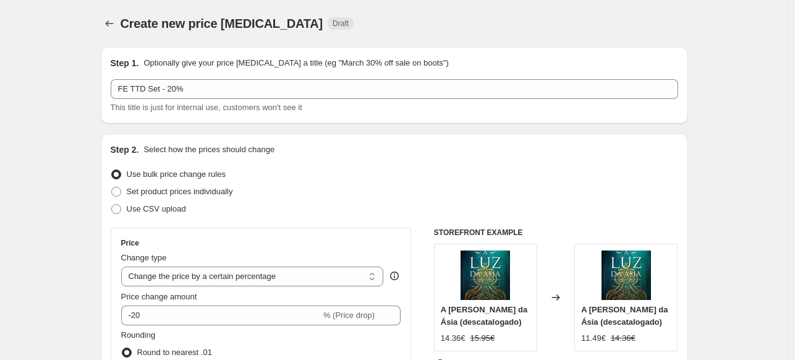
scroll to position [1163, 0]
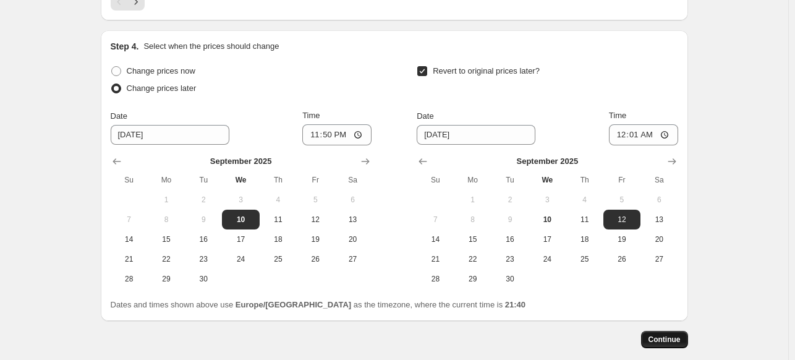
click at [670, 341] on span "Continue" at bounding box center [665, 340] width 32 height 10
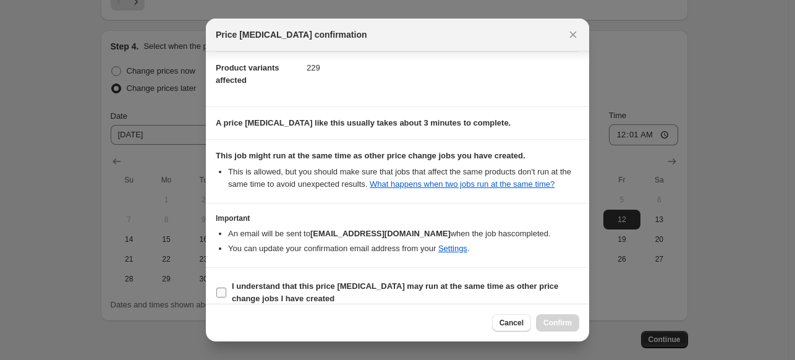
scroll to position [156, 0]
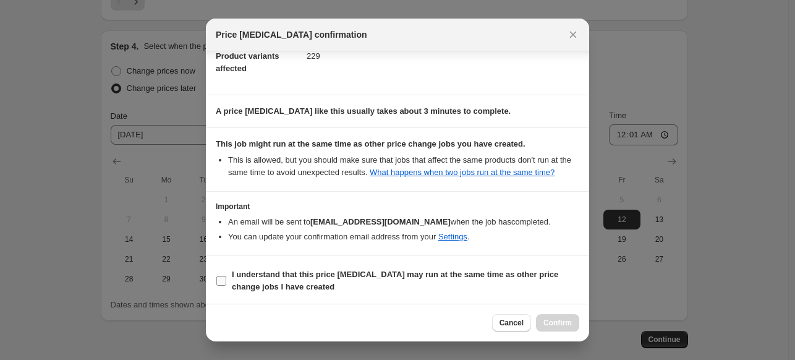
click at [224, 281] on input "I understand that this price [MEDICAL_DATA] may run at the same time as other p…" at bounding box center [221, 281] width 10 height 10
checkbox input "true"
click at [570, 326] on span "Confirm" at bounding box center [558, 323] width 28 height 10
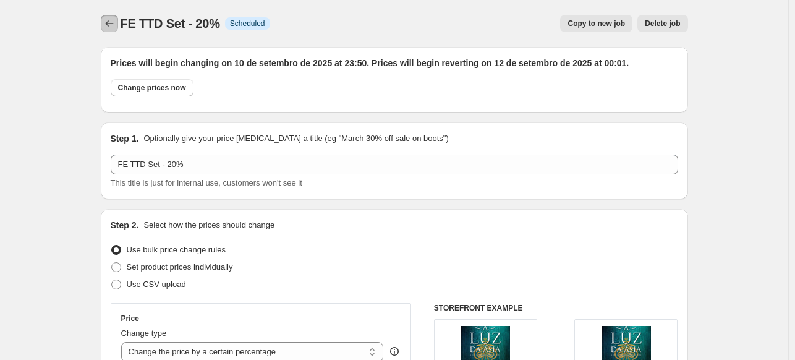
click at [106, 18] on icon "Price change jobs" at bounding box center [109, 23] width 12 height 12
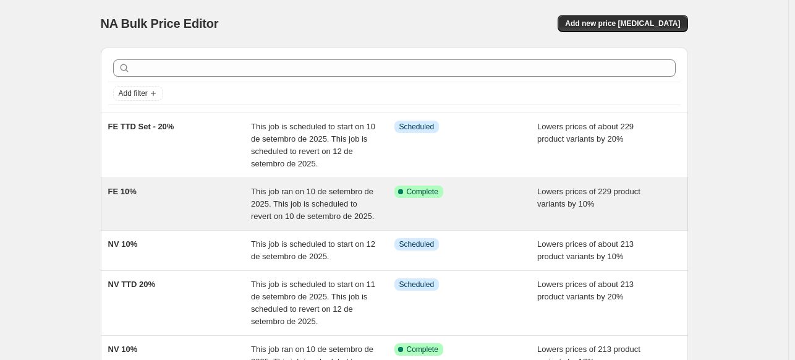
click at [171, 195] on div "FE 10%" at bounding box center [179, 204] width 143 height 37
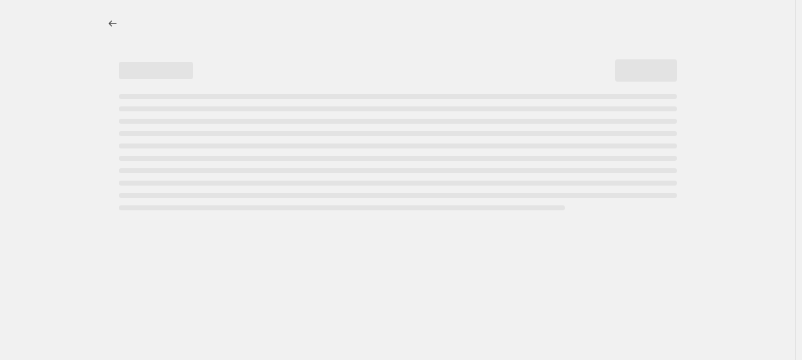
select select "percentage"
select select "collection"
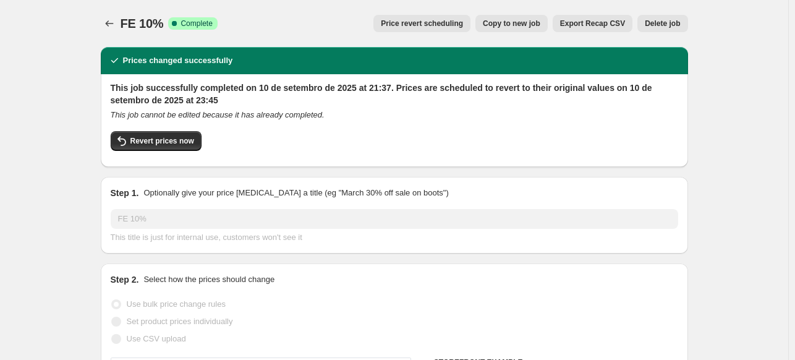
click at [520, 23] on span "Copy to new job" at bounding box center [512, 24] width 58 height 10
select select "percentage"
select select "collection"
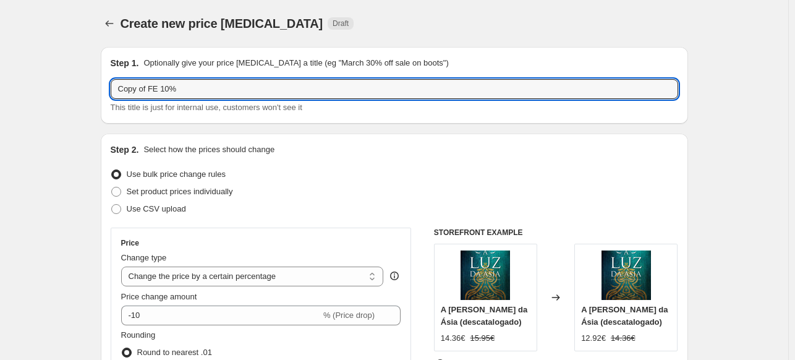
drag, startPoint x: 152, startPoint y: 87, endPoint x: 104, endPoint y: 97, distance: 48.6
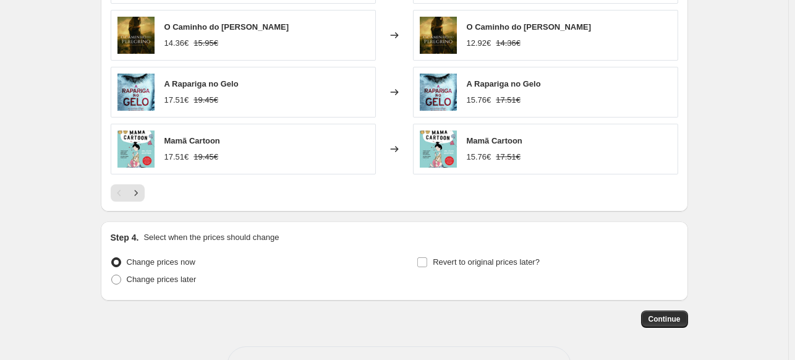
scroll to position [1014, 0]
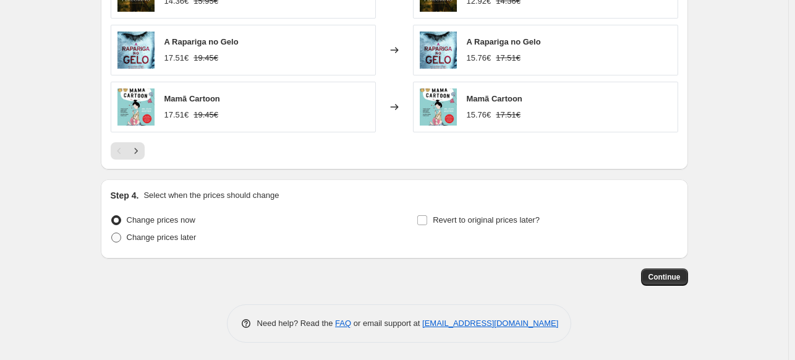
type input "FE 10%"
click at [119, 237] on span at bounding box center [116, 238] width 10 height 10
click at [112, 233] on input "Change prices later" at bounding box center [111, 233] width 1 height 1
radio input "true"
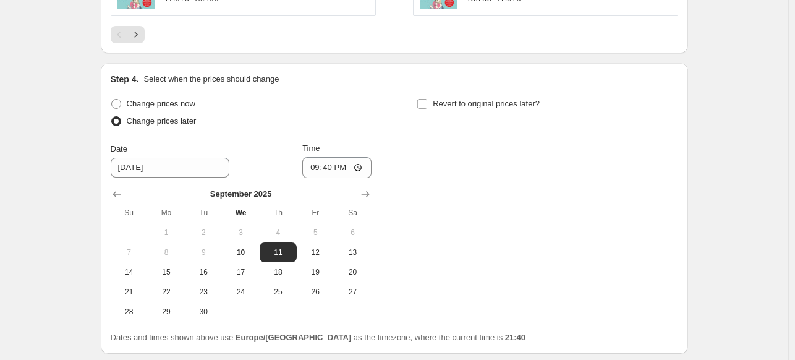
scroll to position [1225, 0]
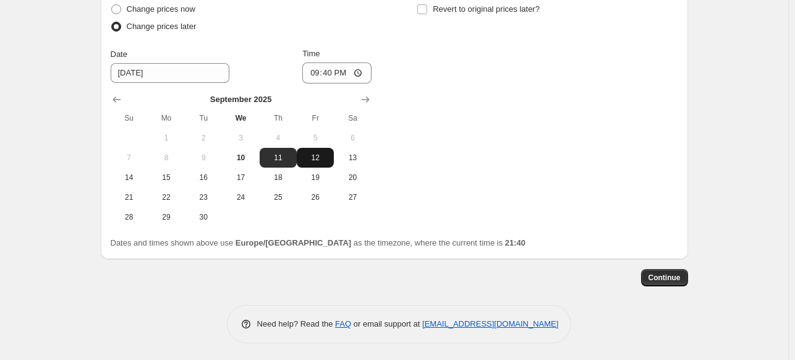
click at [312, 156] on span "12" at bounding box center [315, 158] width 27 height 10
type input "[DATE]"
click at [333, 74] on input "21:40" at bounding box center [336, 72] width 69 height 21
type input "00:10"
click at [676, 274] on span "Continue" at bounding box center [665, 278] width 32 height 10
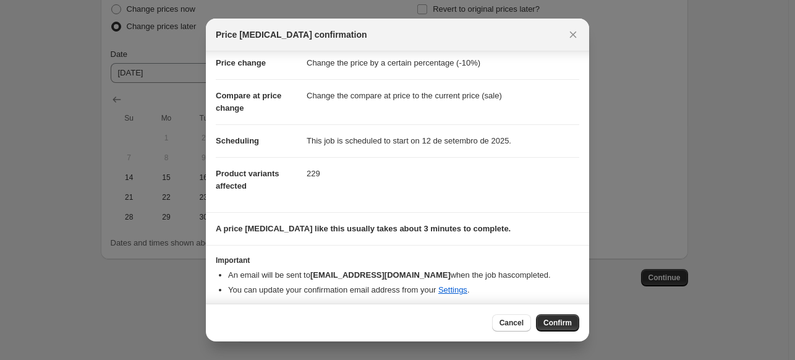
scroll to position [30, 0]
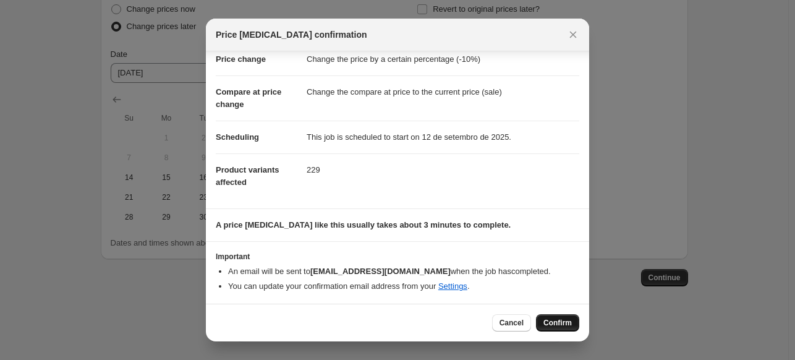
click at [562, 325] on span "Confirm" at bounding box center [558, 323] width 28 height 10
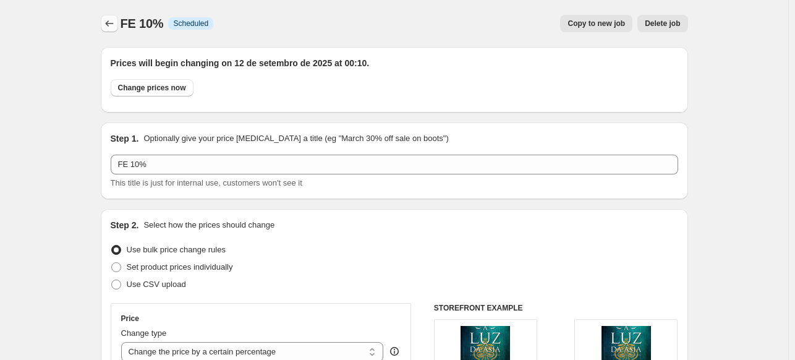
click at [111, 22] on icon "Price change jobs" at bounding box center [109, 23] width 12 height 12
